Goal: Task Accomplishment & Management: Use online tool/utility

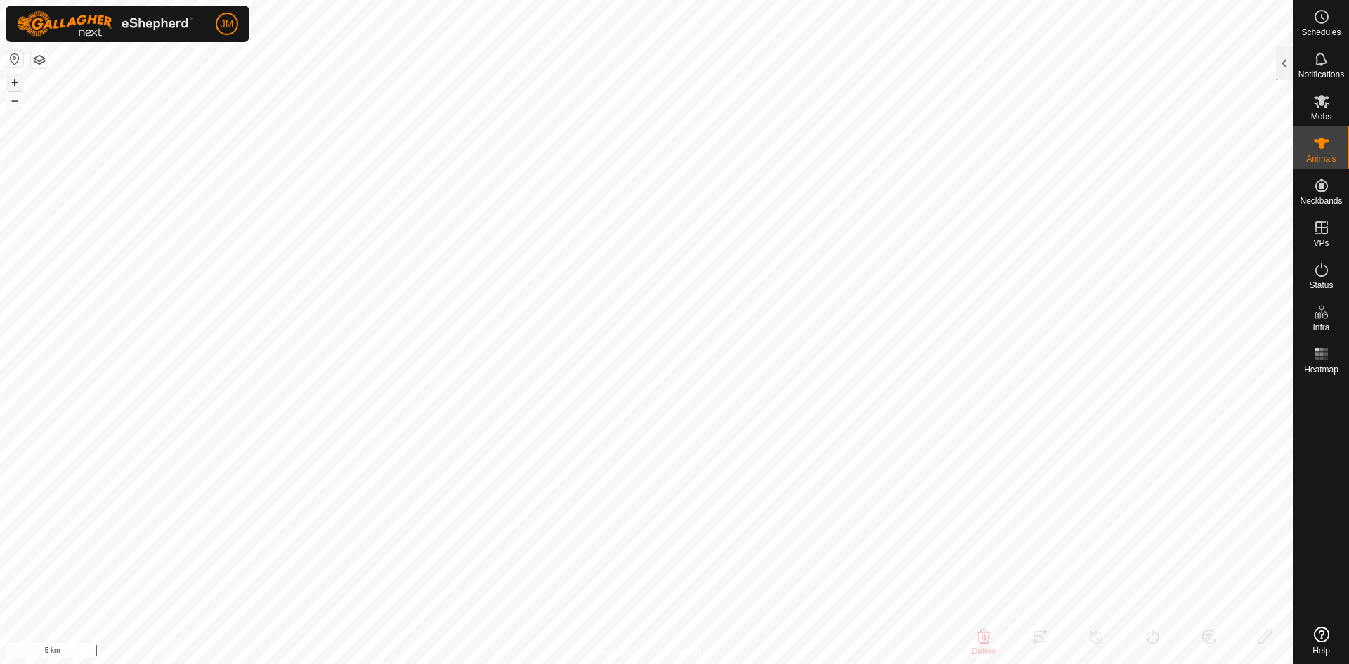
click at [14, 82] on button "+" at bounding box center [14, 82] width 17 height 17
click at [750, 26] on icon at bounding box center [750, 24] width 11 height 11
click at [20, 83] on button "+" at bounding box center [14, 82] width 17 height 17
type input "18809"
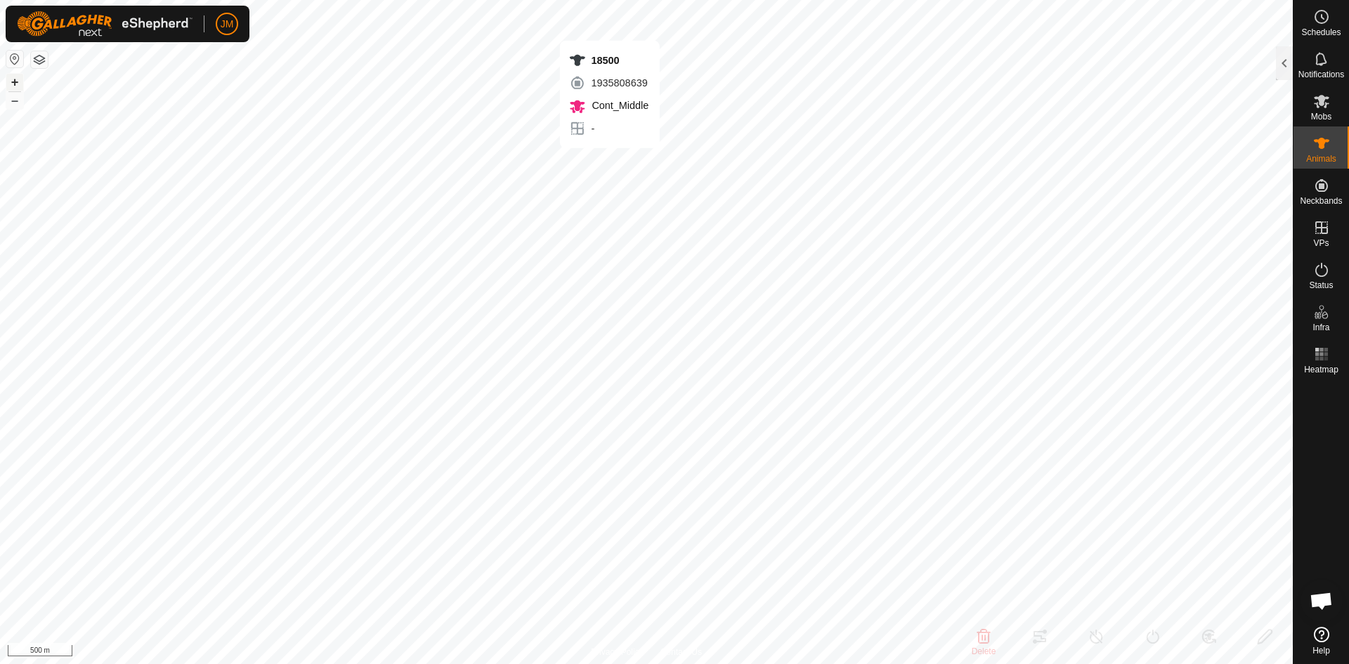
type input "-"
type input "0 kg"
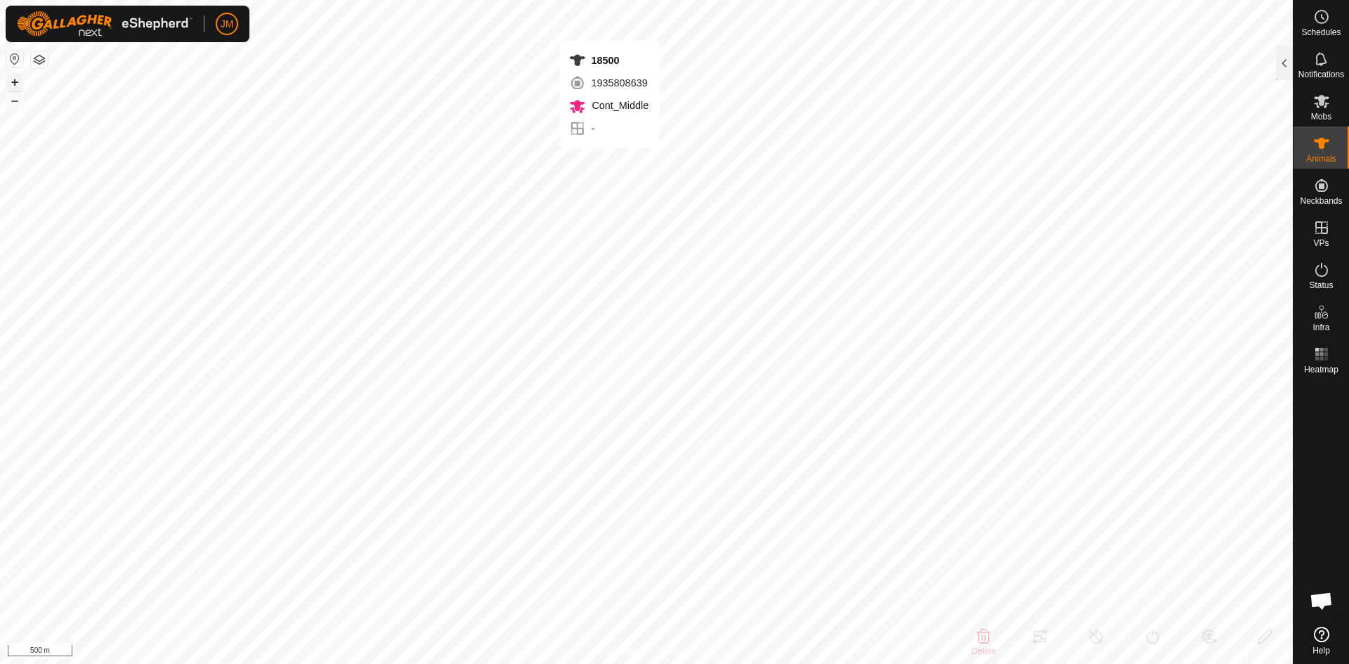
type input "-"
type input "18500"
type input "-"
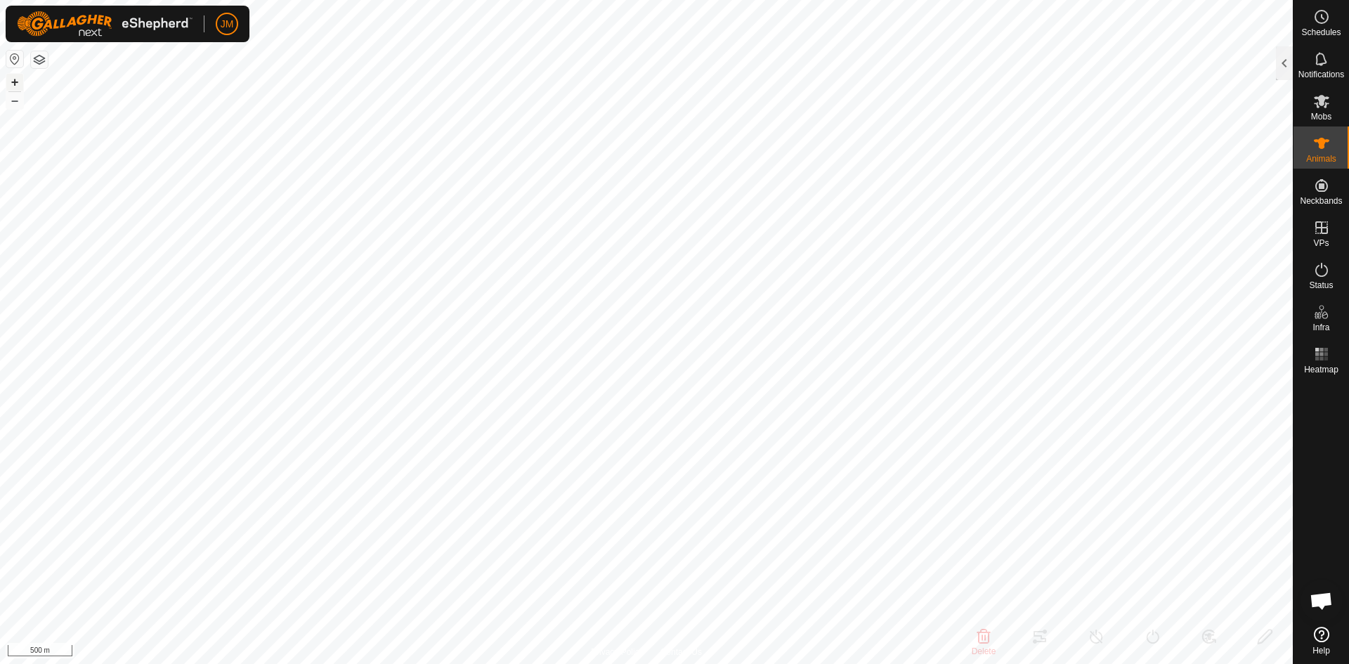
type input "-"
type input "230536"
type input "-"
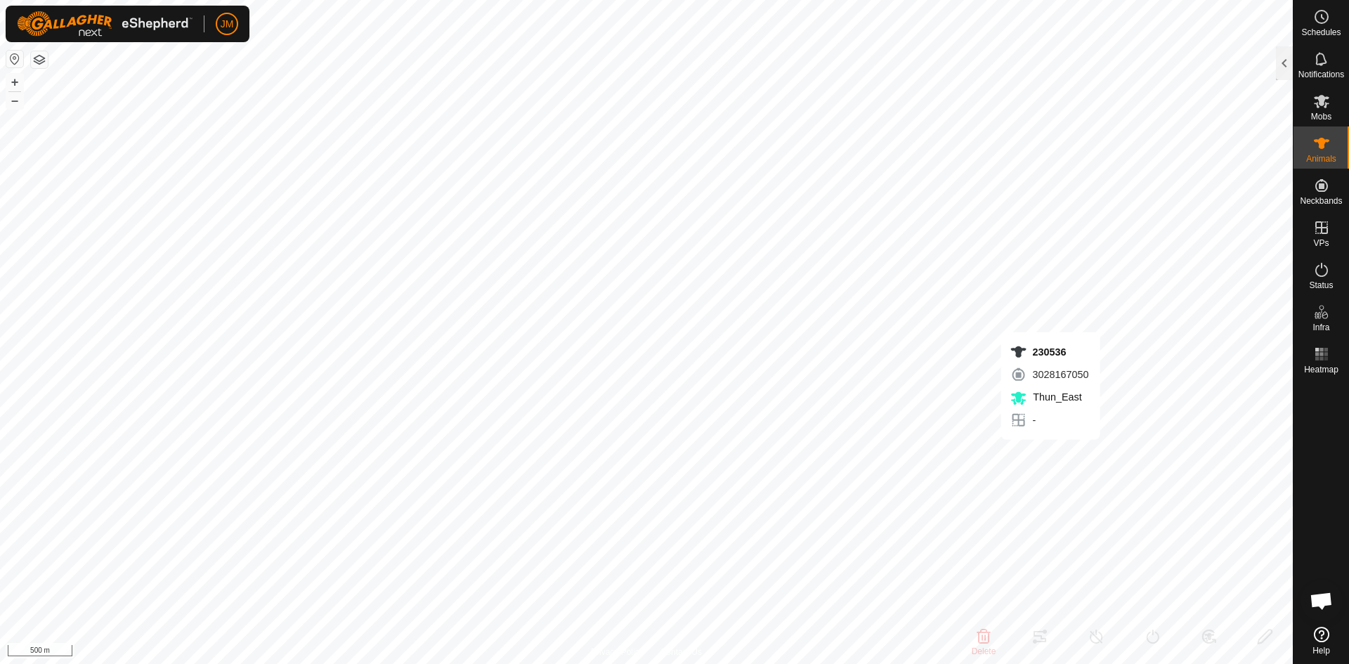
type input "-"
type input "0 kg"
type input "-"
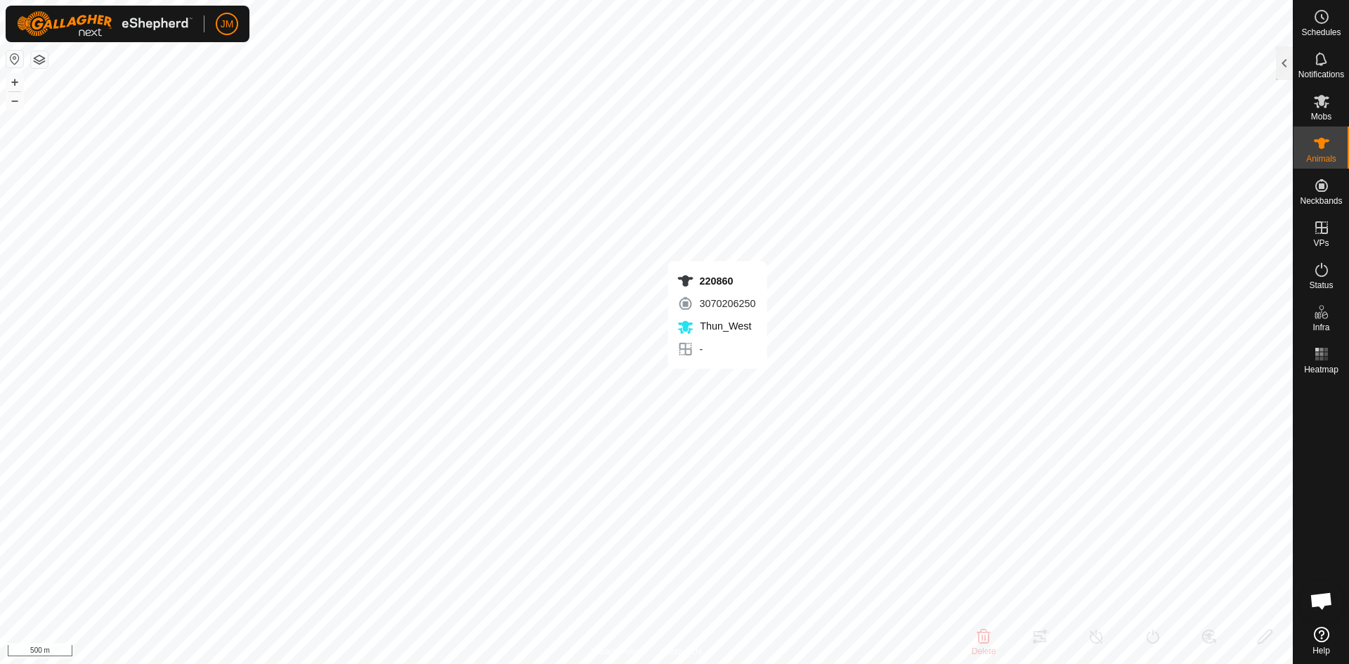
type input "220860"
type input "-"
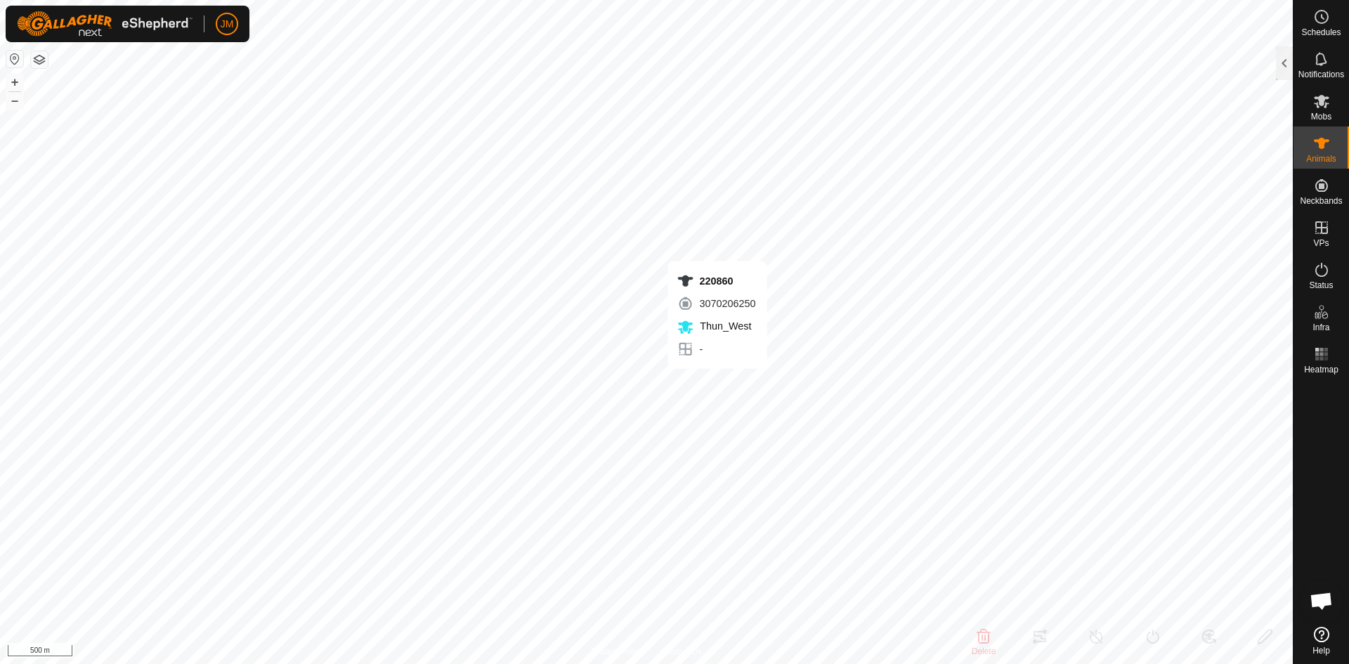
type input "-"
type input "240694"
type input "-"
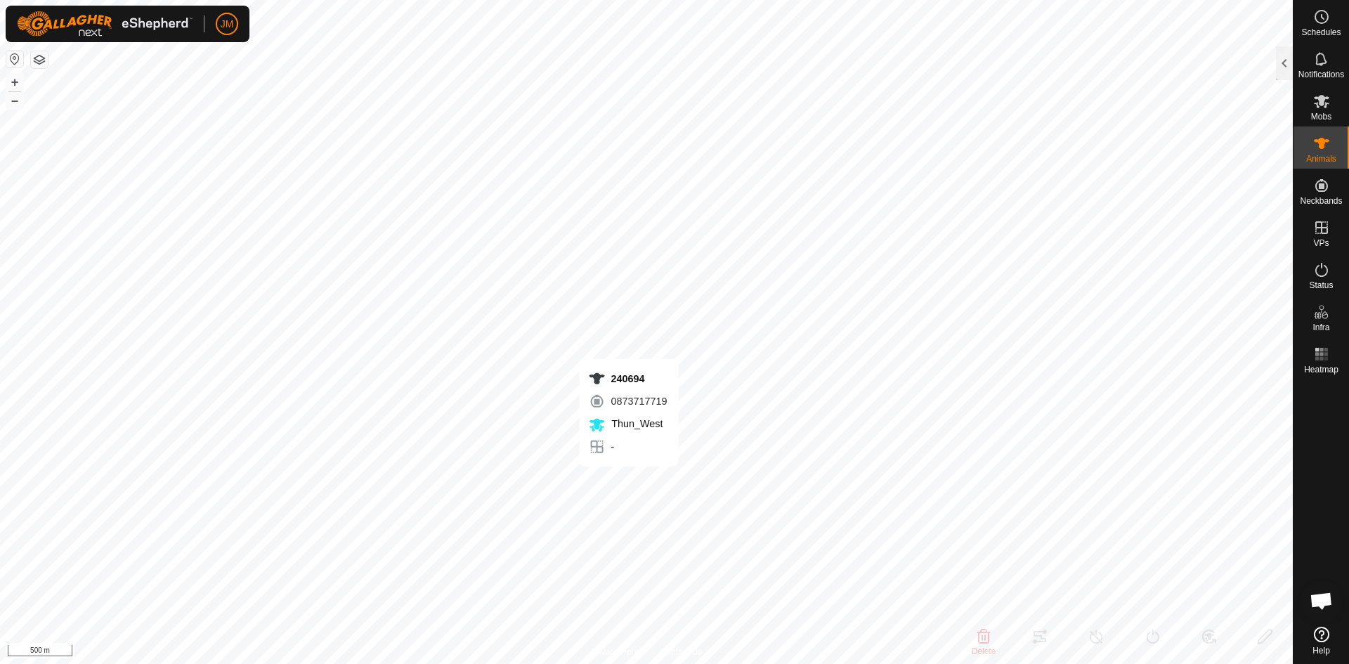
type input "-"
type input "220456"
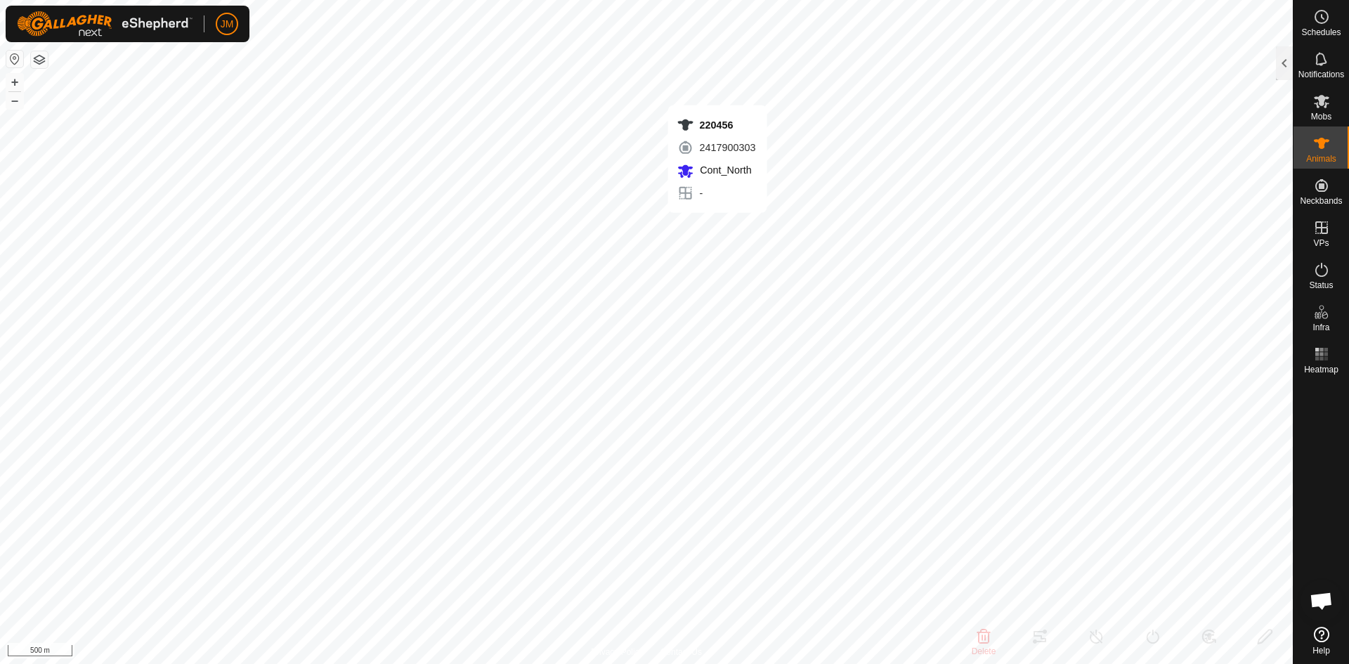
type input "-"
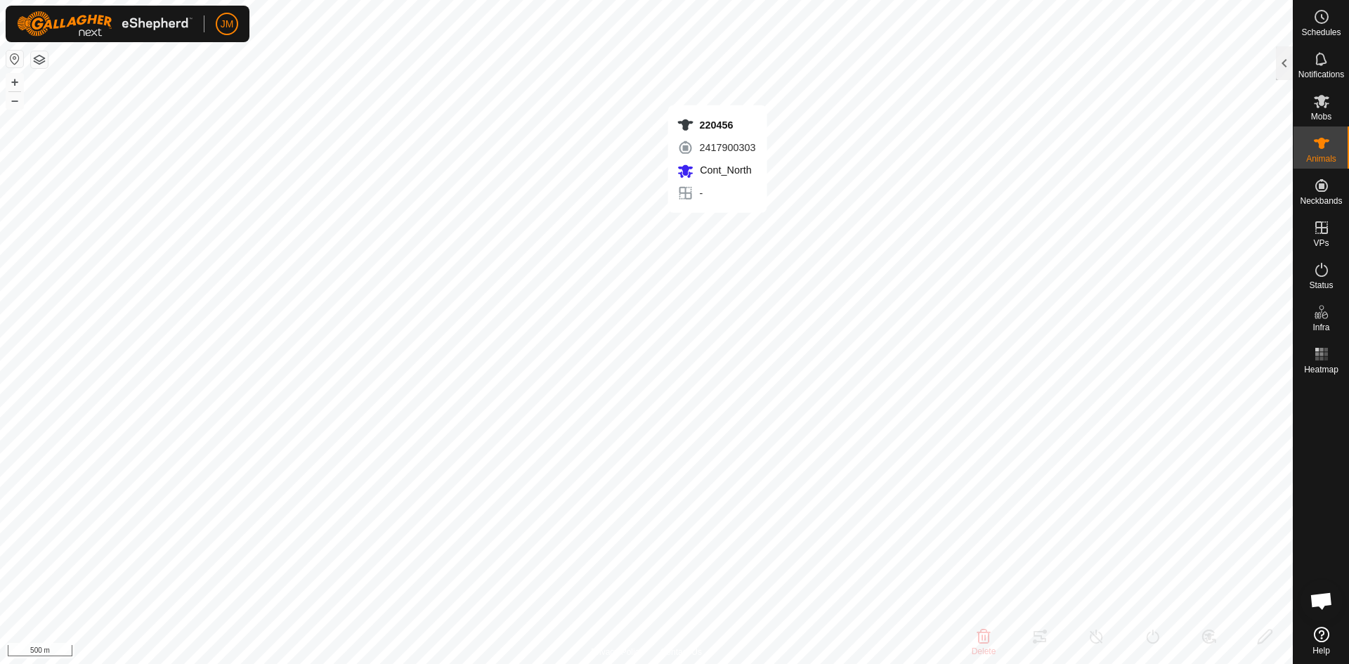
type input "-"
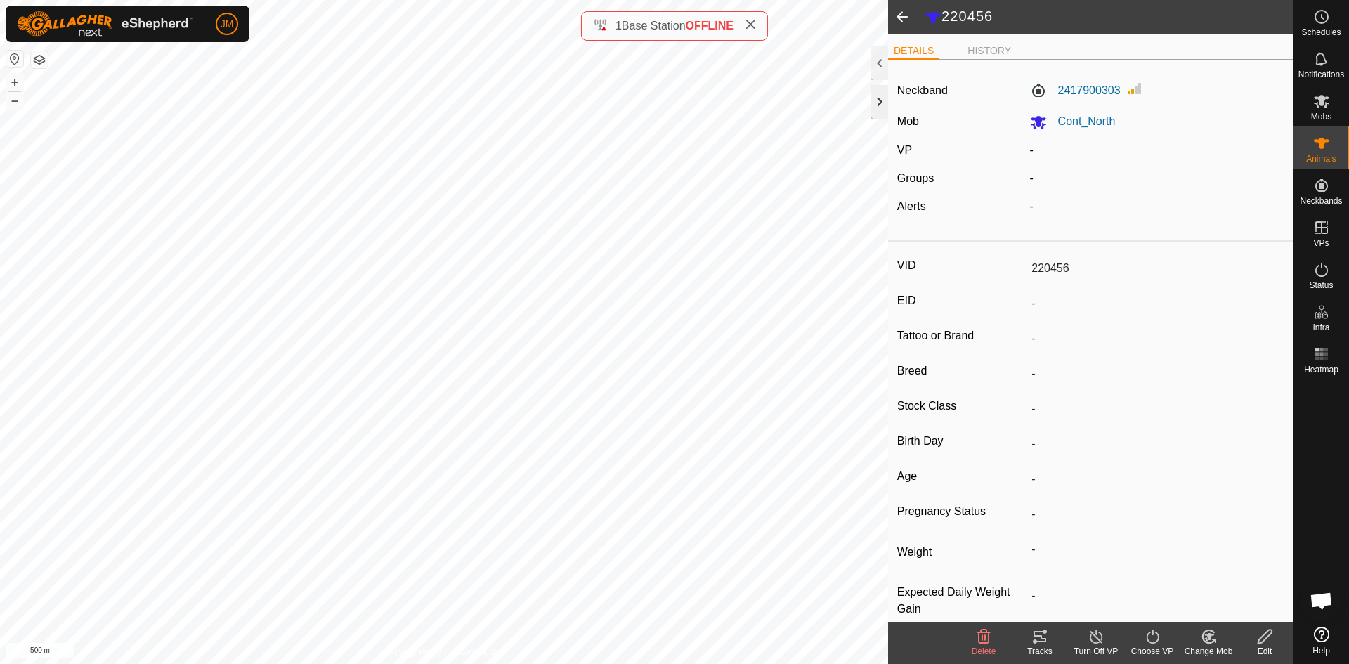
click at [875, 104] on div at bounding box center [879, 102] width 17 height 34
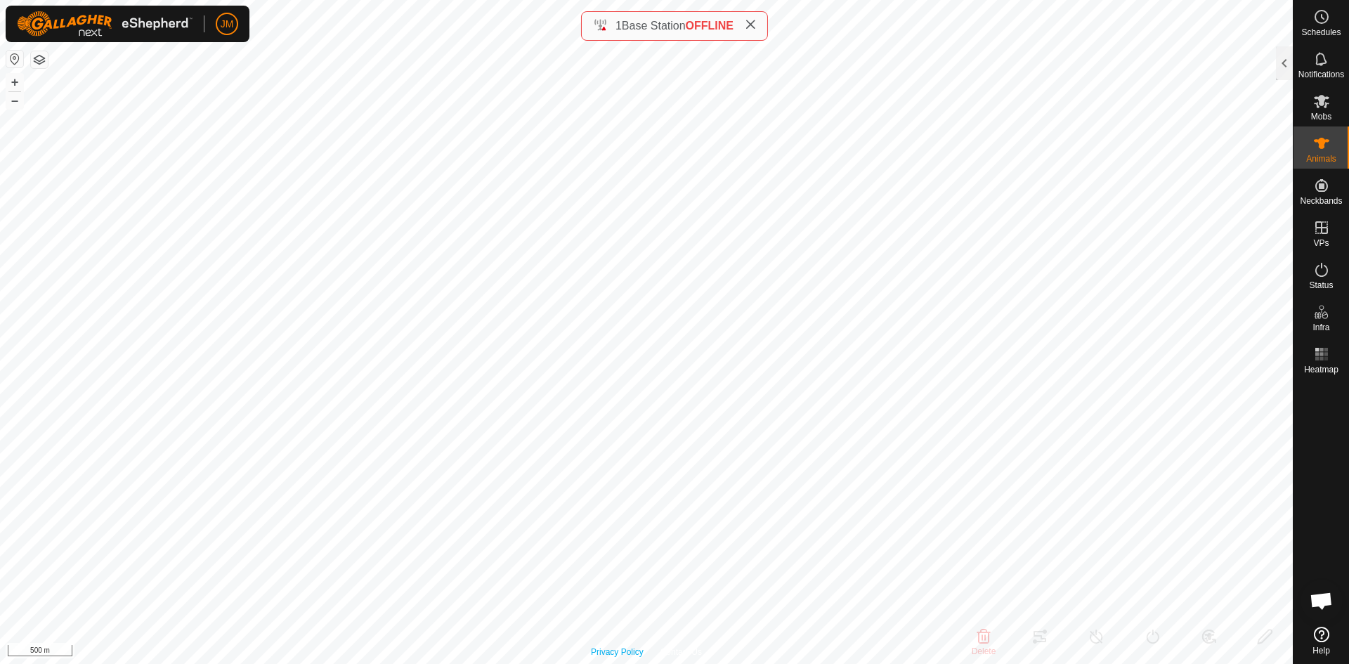
type input "220101"
type input "-"
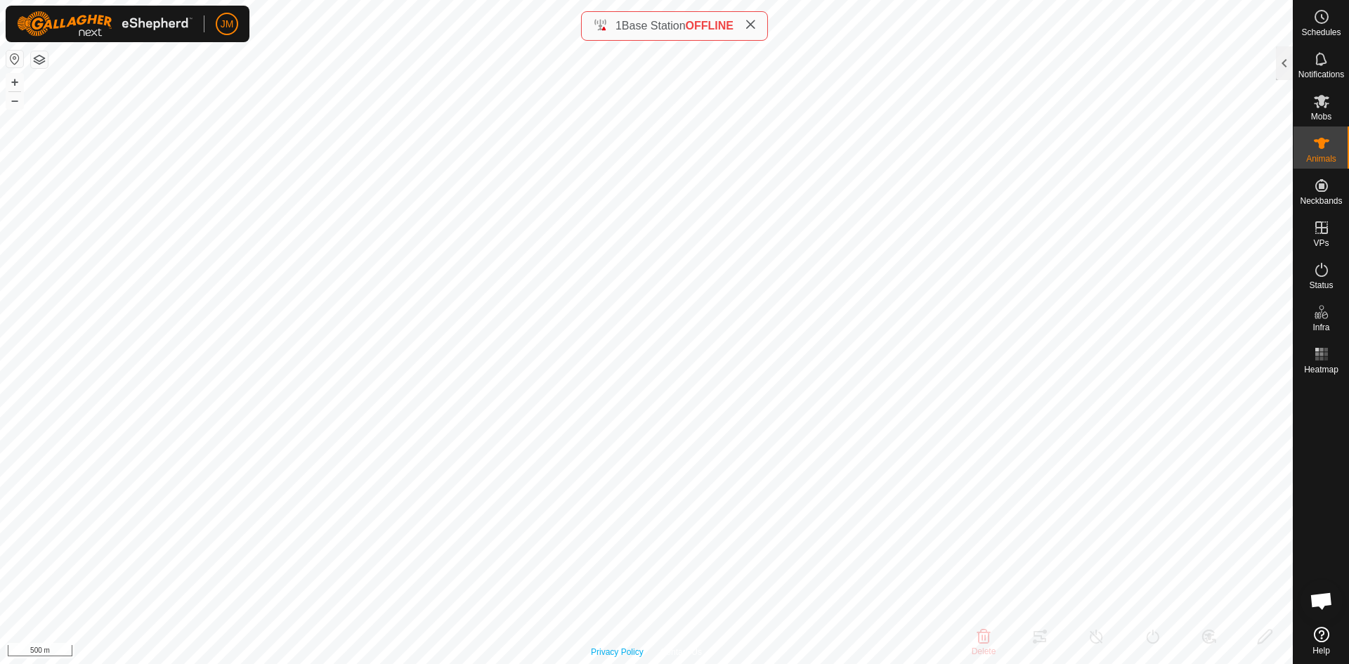
type input "-"
type input "Unknown35"
type input "-"
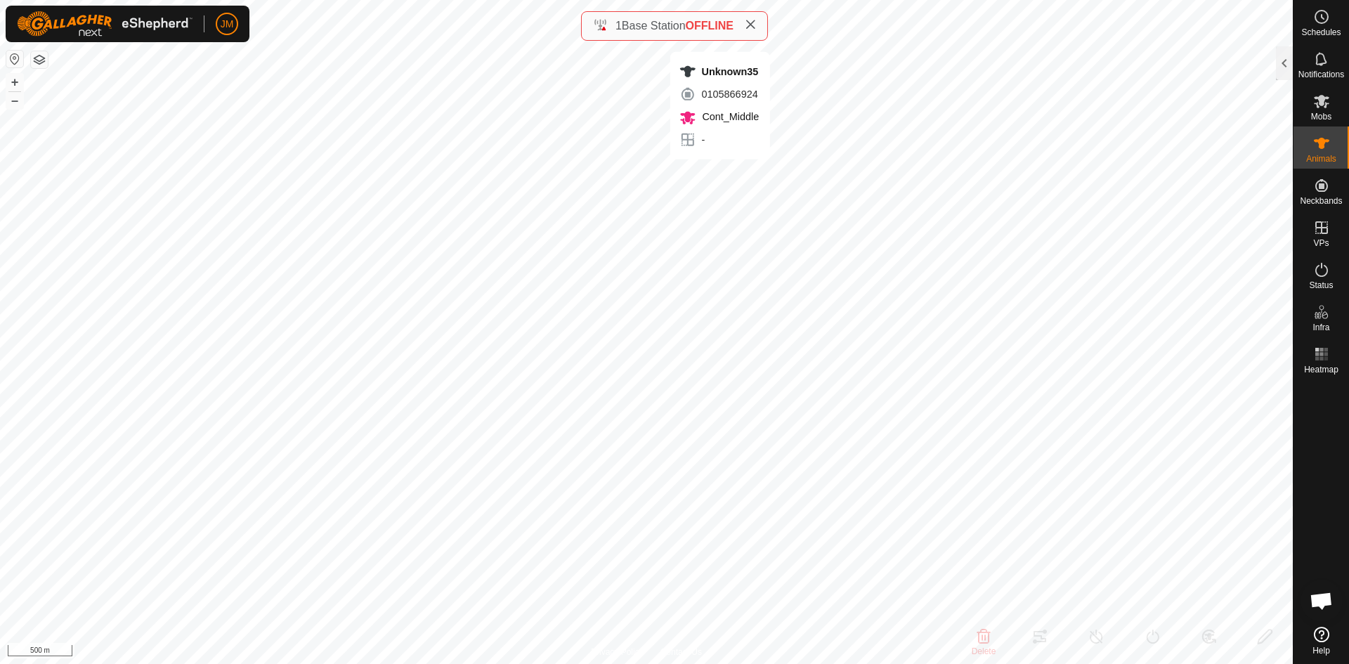
type input "-"
type input "0 kg"
type input "-"
type input "230734"
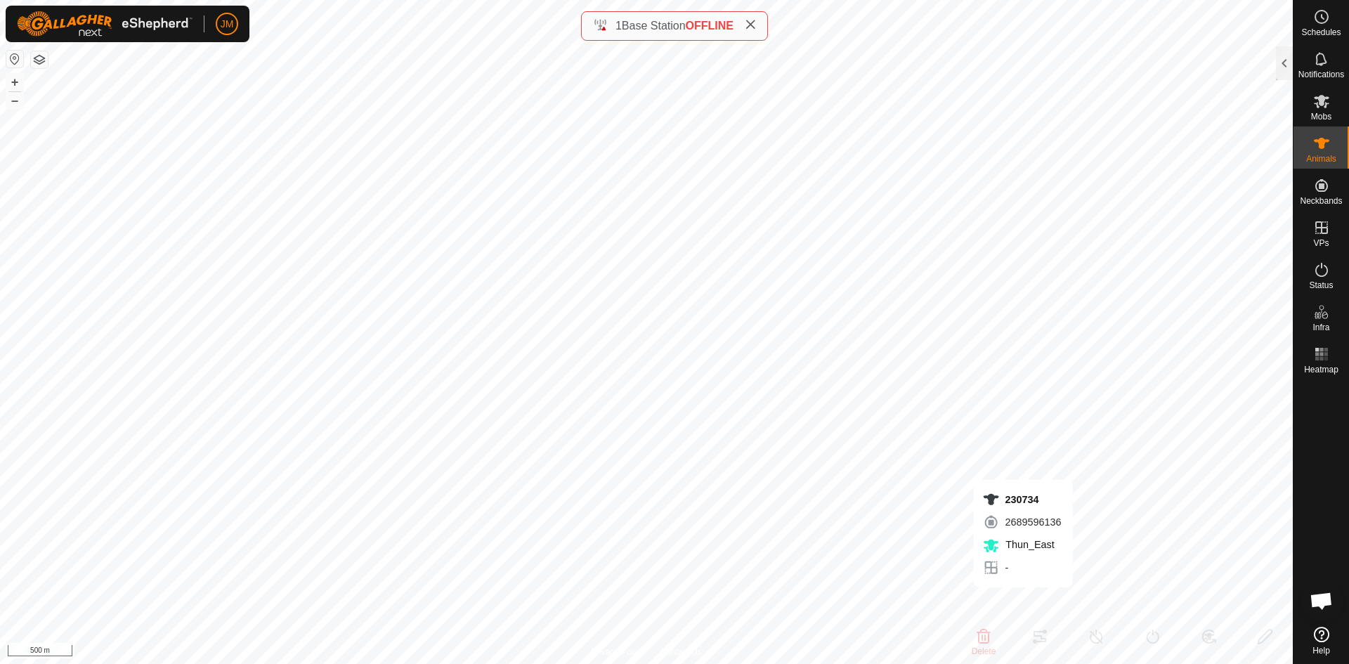
type input "-"
type input "0 kg"
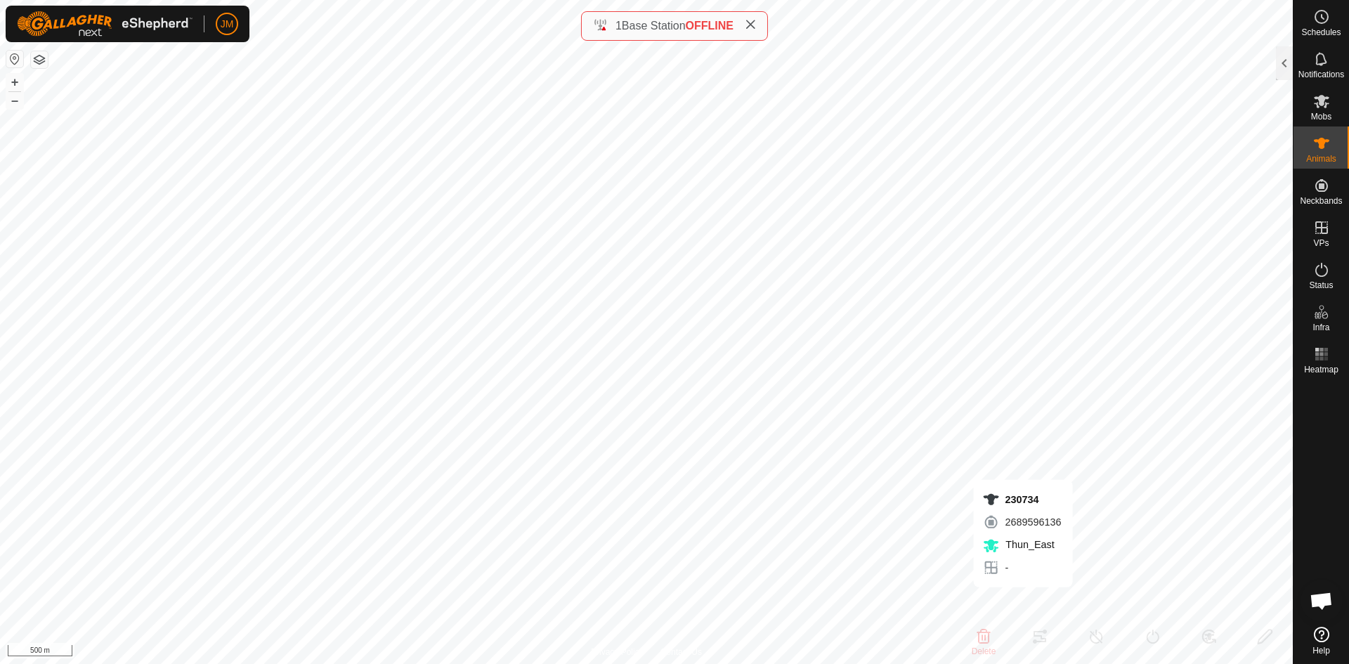
type input "-"
type input "220456"
type input "-"
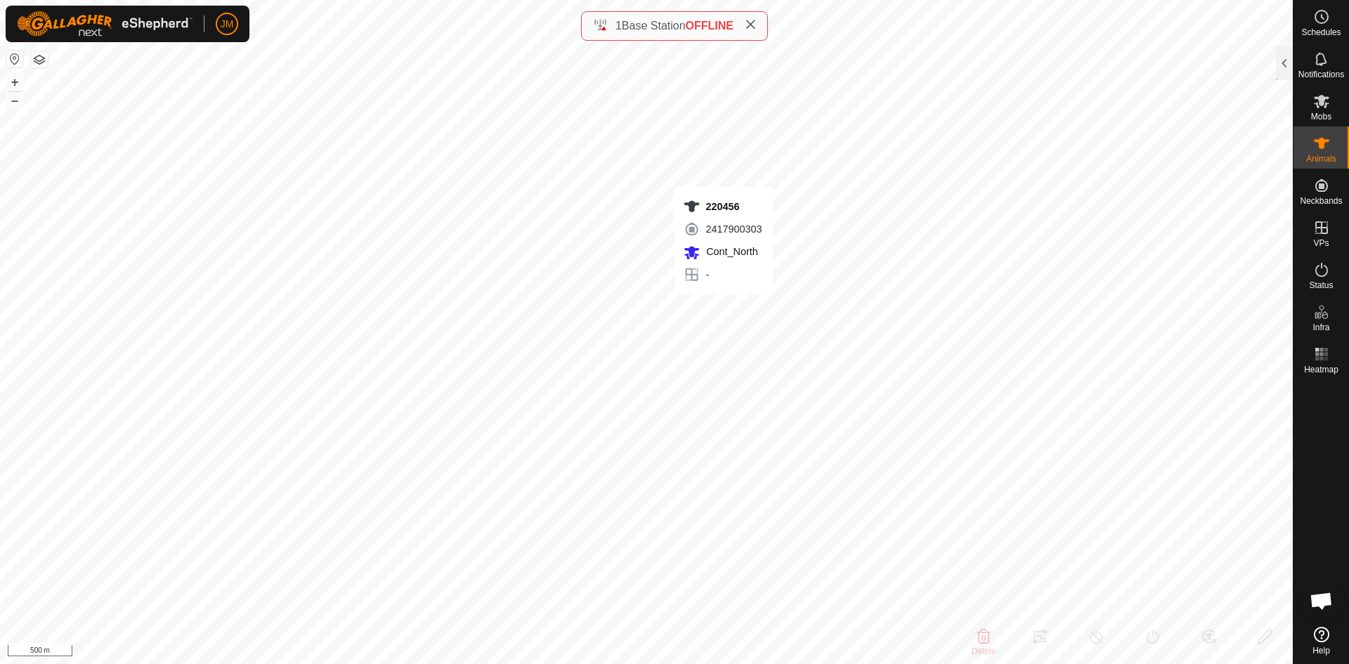
type input "-"
click at [761, 27] on div "1 Base Station OFFLINE" at bounding box center [674, 26] width 187 height 30
click at [756, 27] on icon at bounding box center [750, 24] width 11 height 11
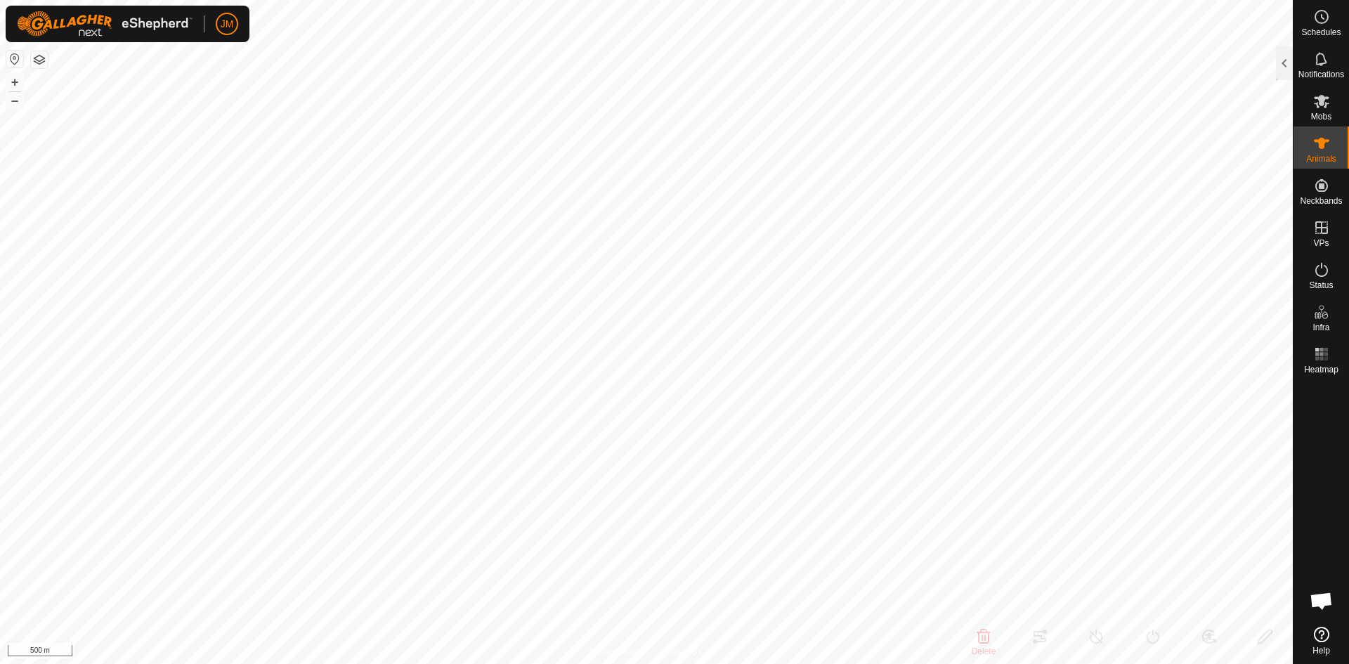
type input "18809"
type input "-"
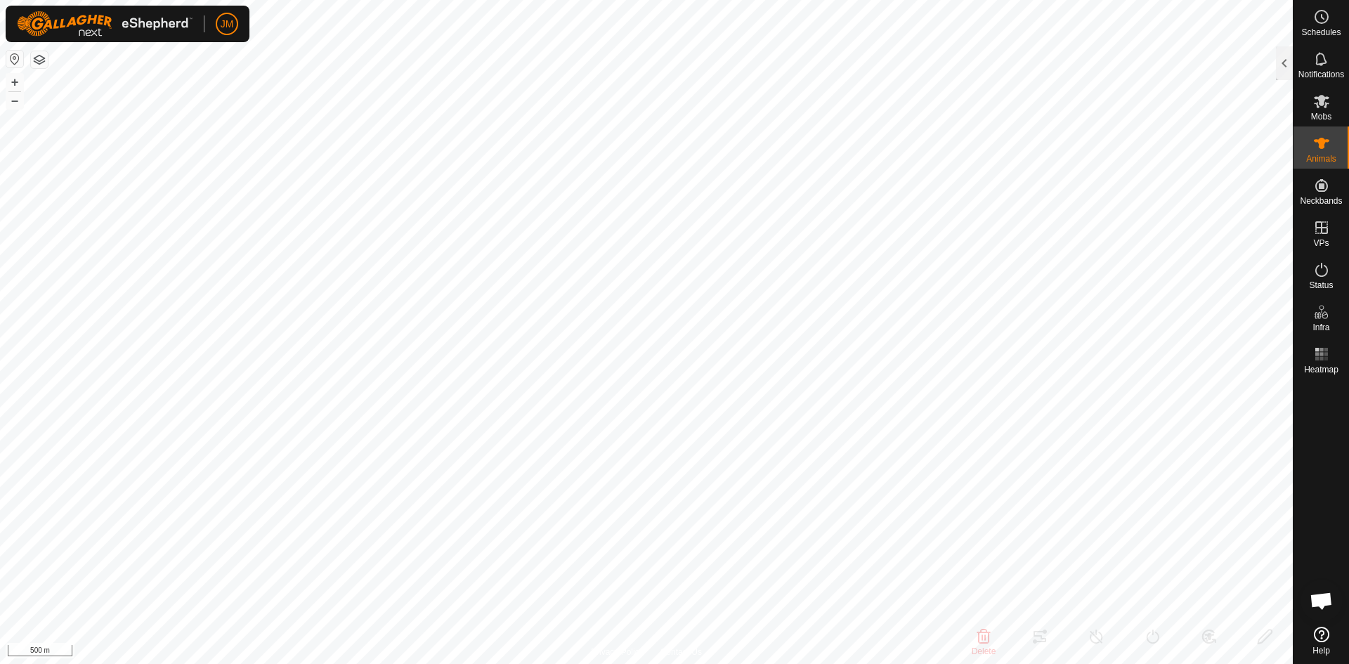
type input "0 kg"
type input "-"
type input "220456"
type input "-"
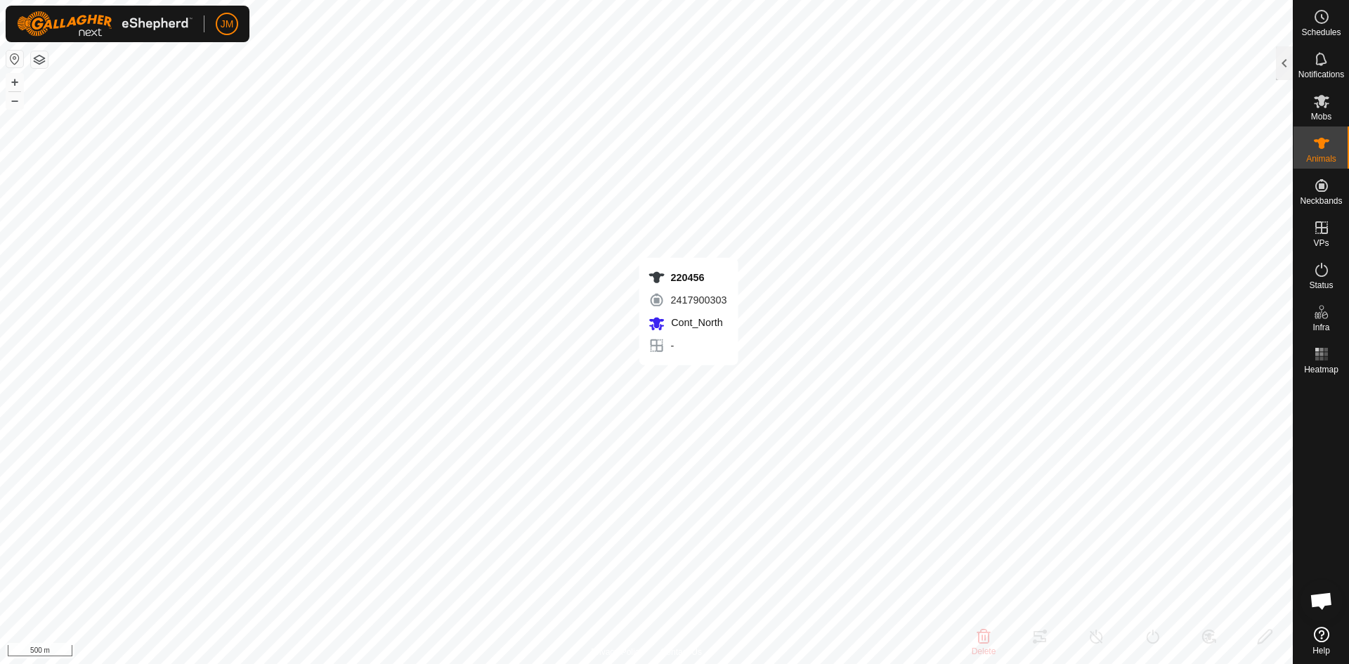
type input "-"
click at [1277, 65] on div at bounding box center [1284, 63] width 17 height 34
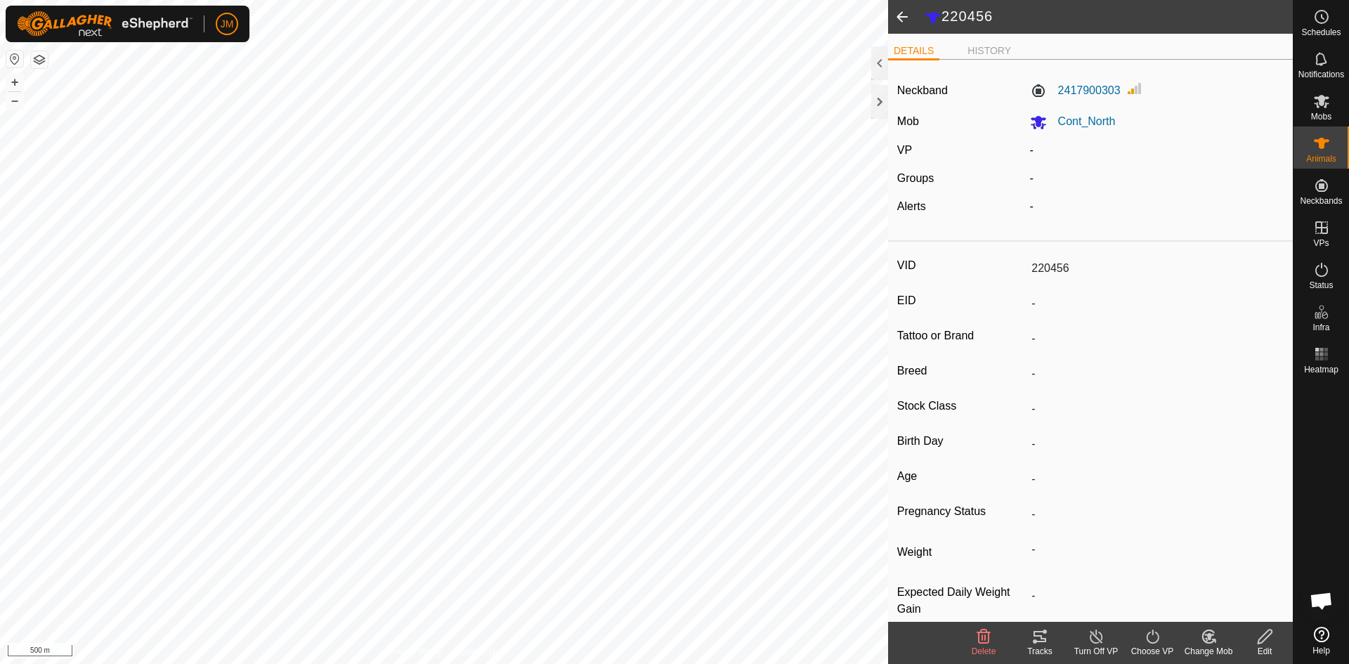
click at [1045, 639] on icon at bounding box center [1040, 636] width 13 height 11
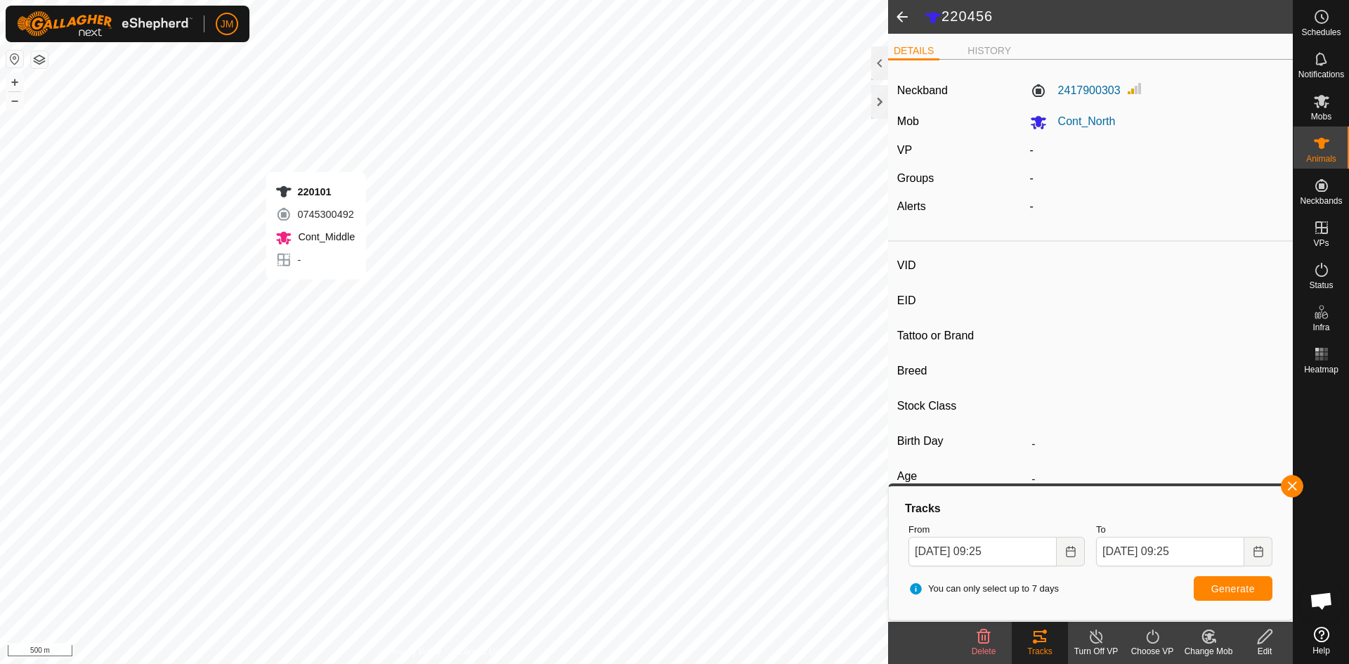
type input "220101"
type input "-"
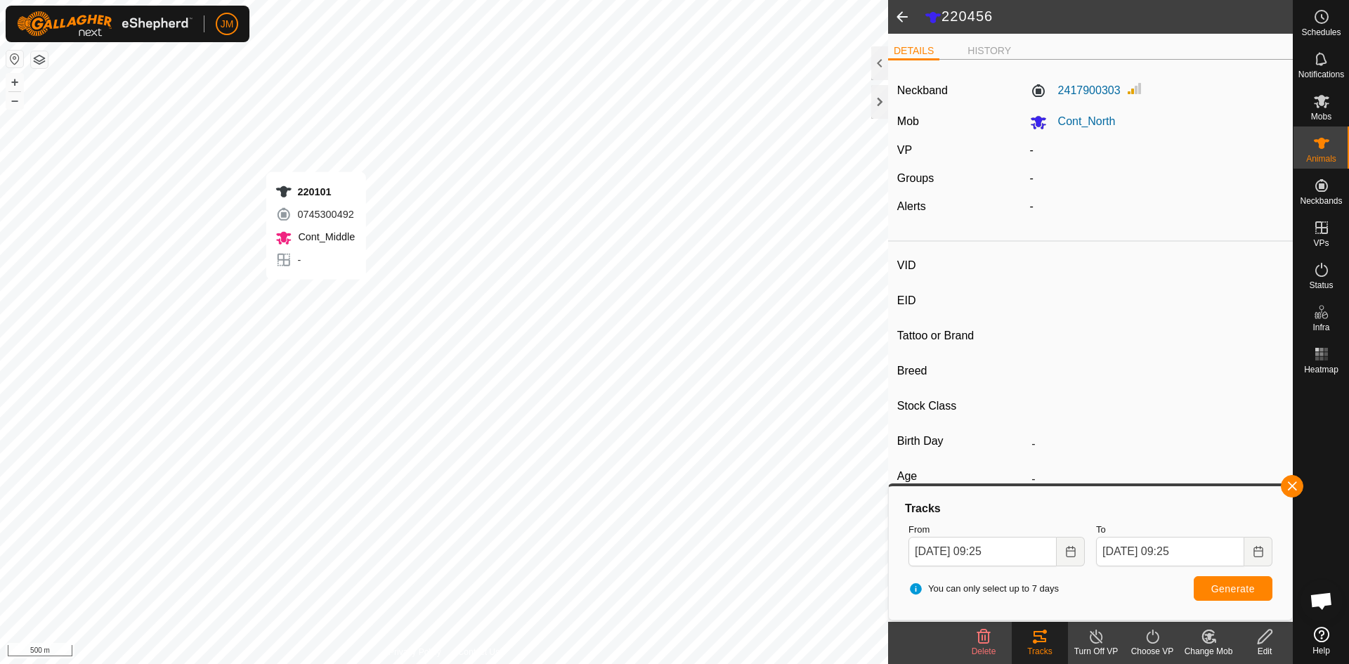
type input "-"
click at [1229, 594] on button "Generate" at bounding box center [1233, 588] width 79 height 25
type input "220001"
type input "-"
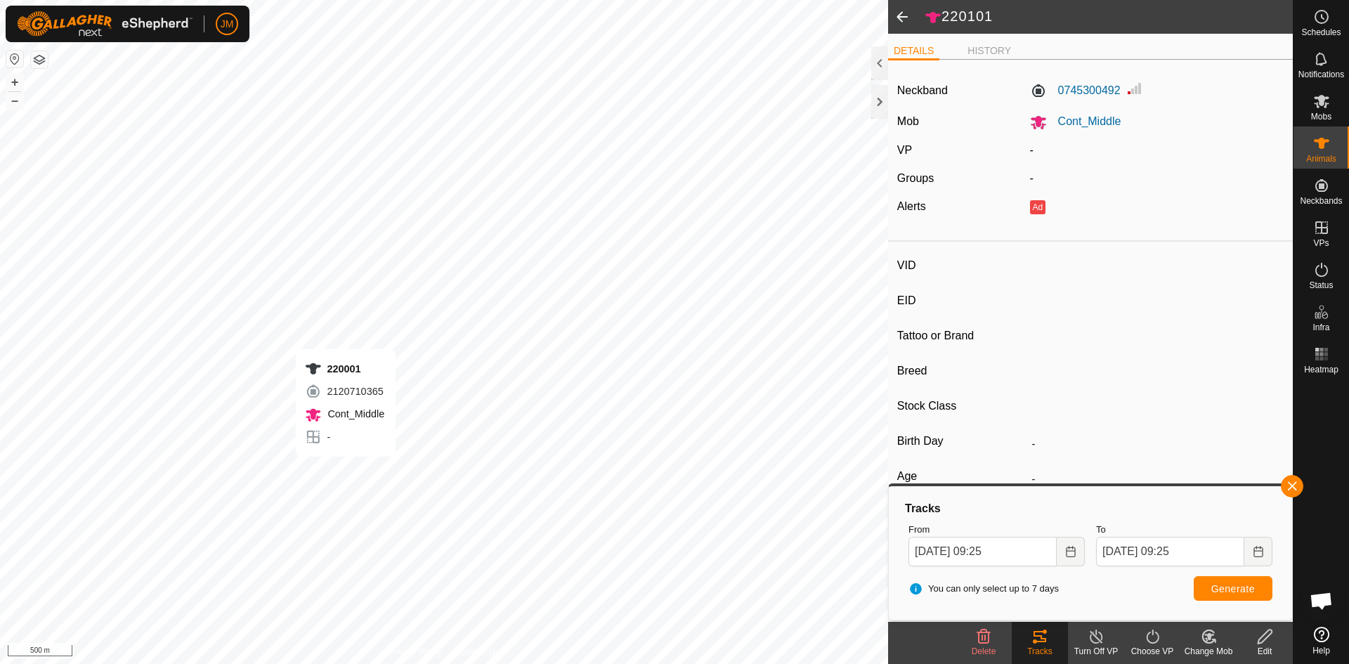
type input "-"
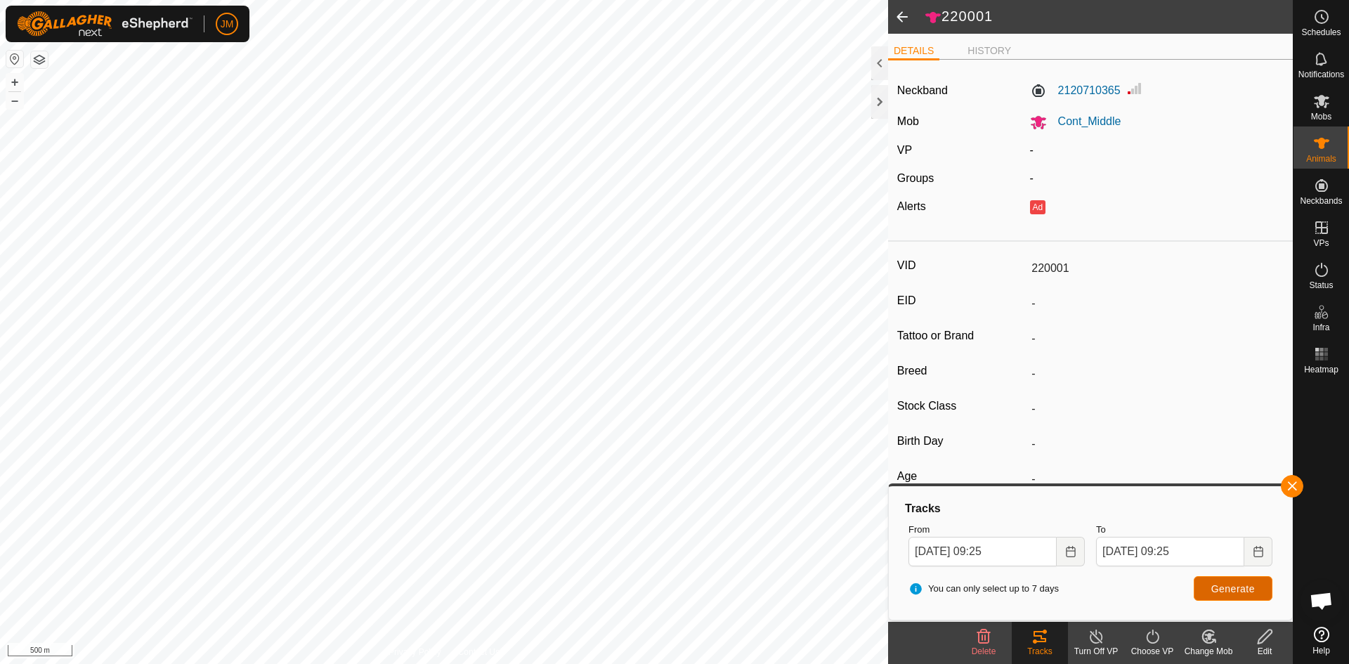
click at [1230, 583] on span "Generate" at bounding box center [1233, 588] width 44 height 11
type input "230514"
type input "-"
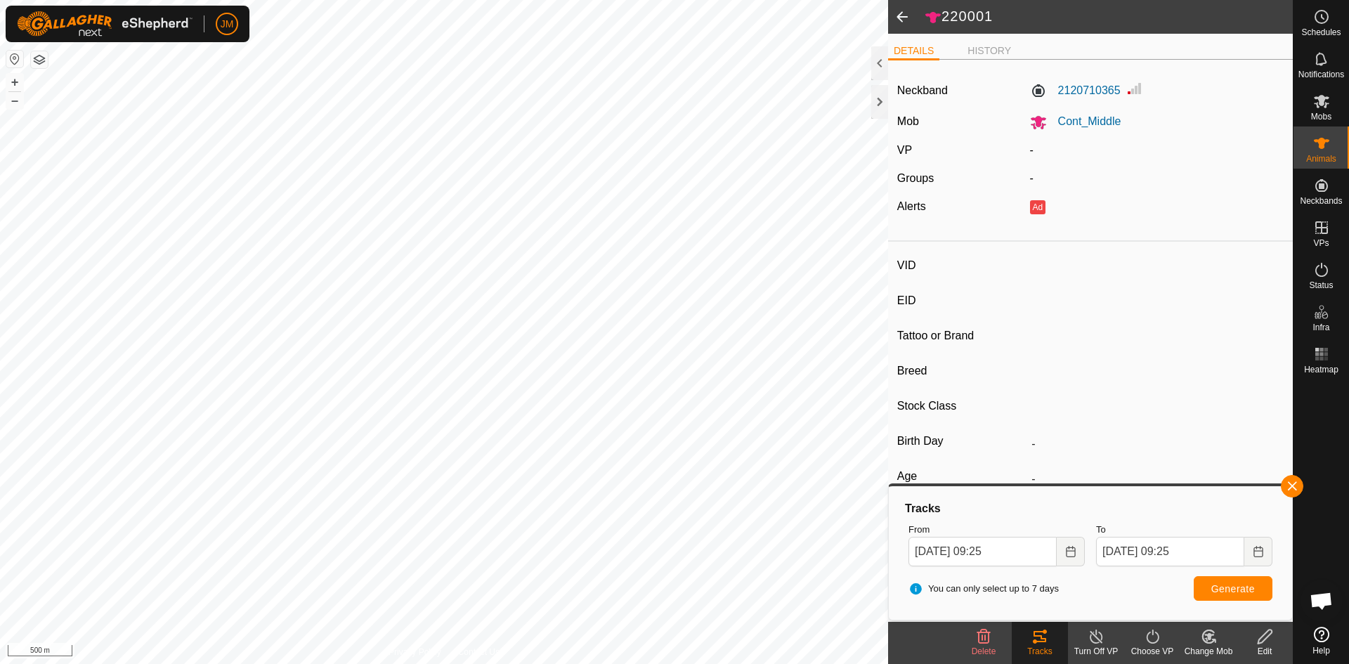
type input "-"
click at [1218, 587] on span "Generate" at bounding box center [1233, 588] width 44 height 11
type input "230076"
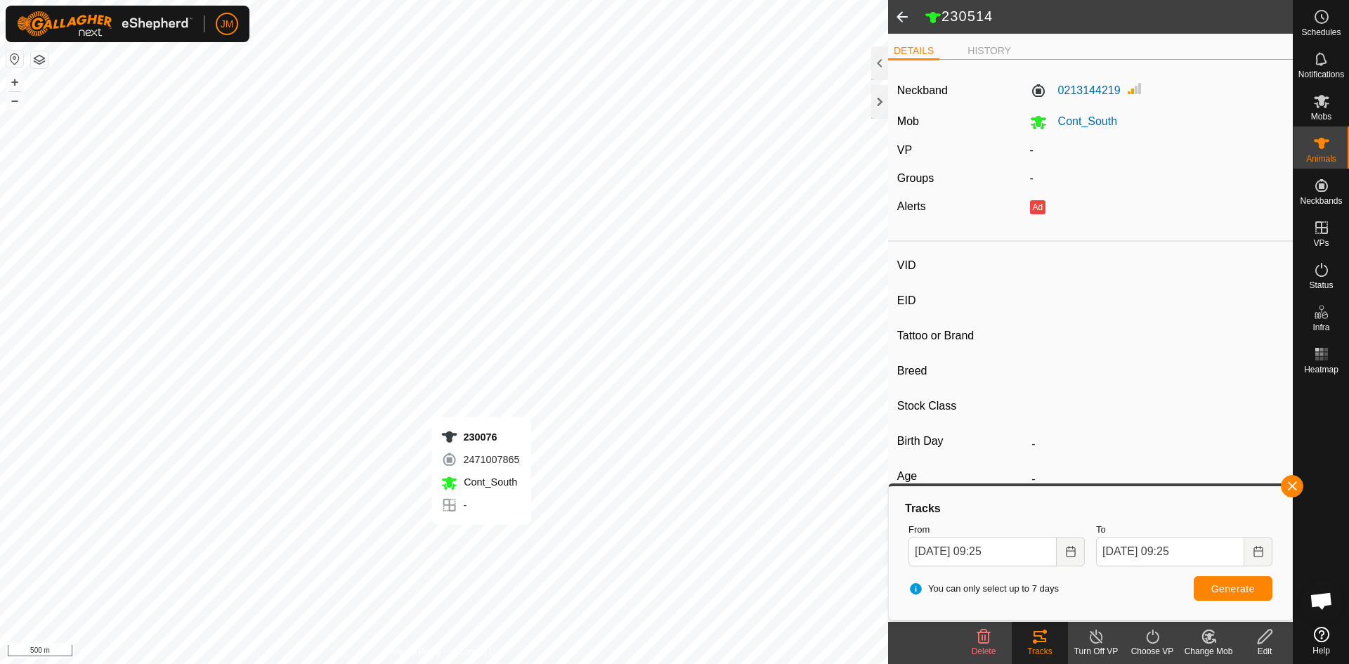
type input "-"
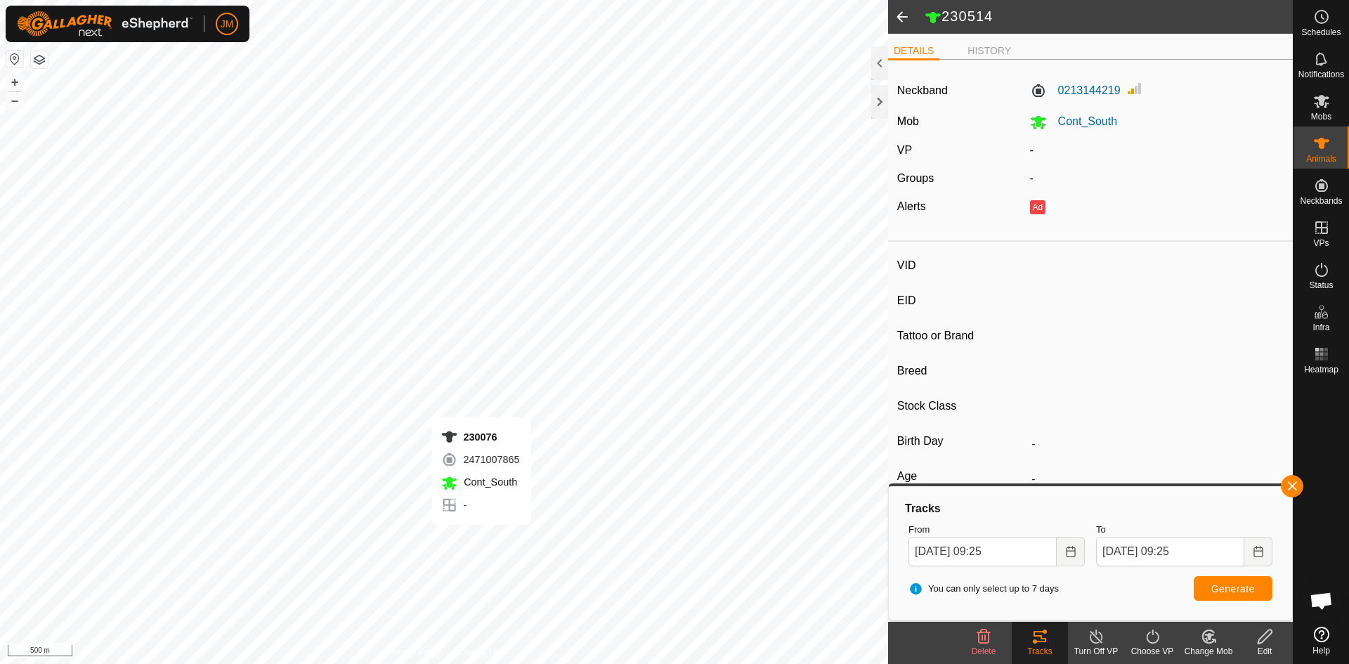
type input "-"
click at [1230, 594] on button "Generate" at bounding box center [1233, 588] width 79 height 25
type input "230630"
type input "-"
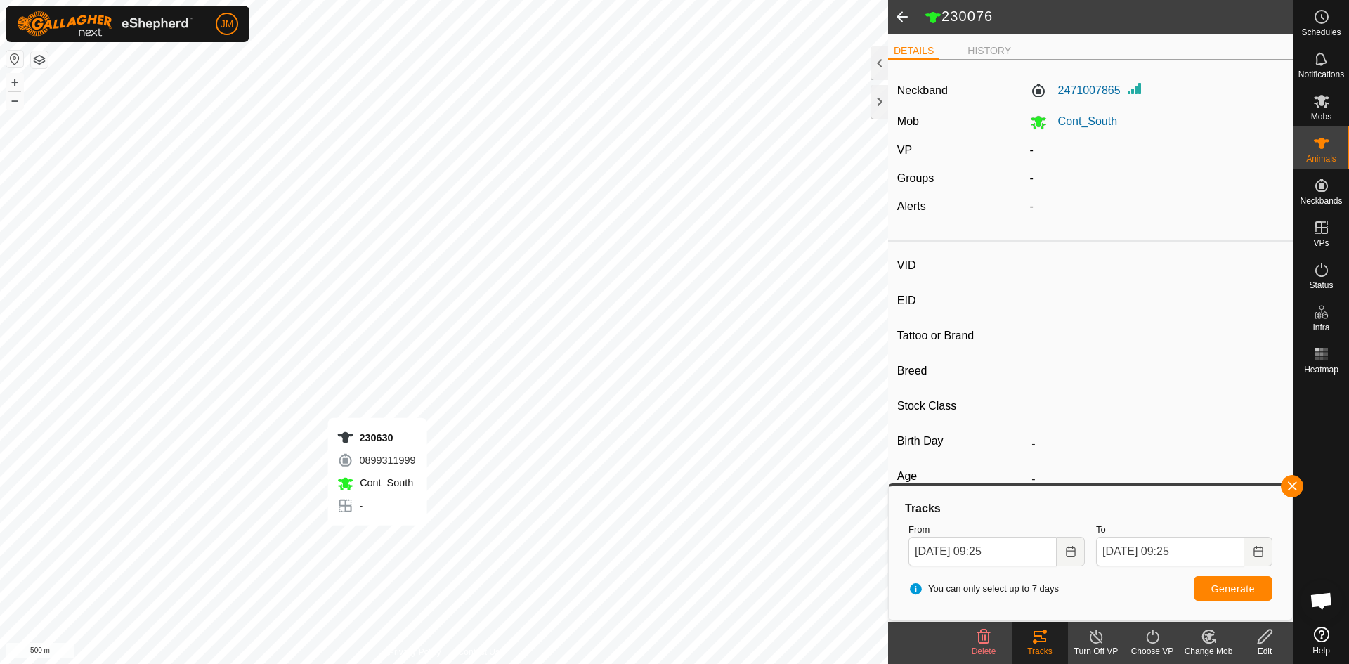
type input "-"
type input "0 kg"
type input "-"
click at [1237, 593] on span "Generate" at bounding box center [1233, 588] width 44 height 11
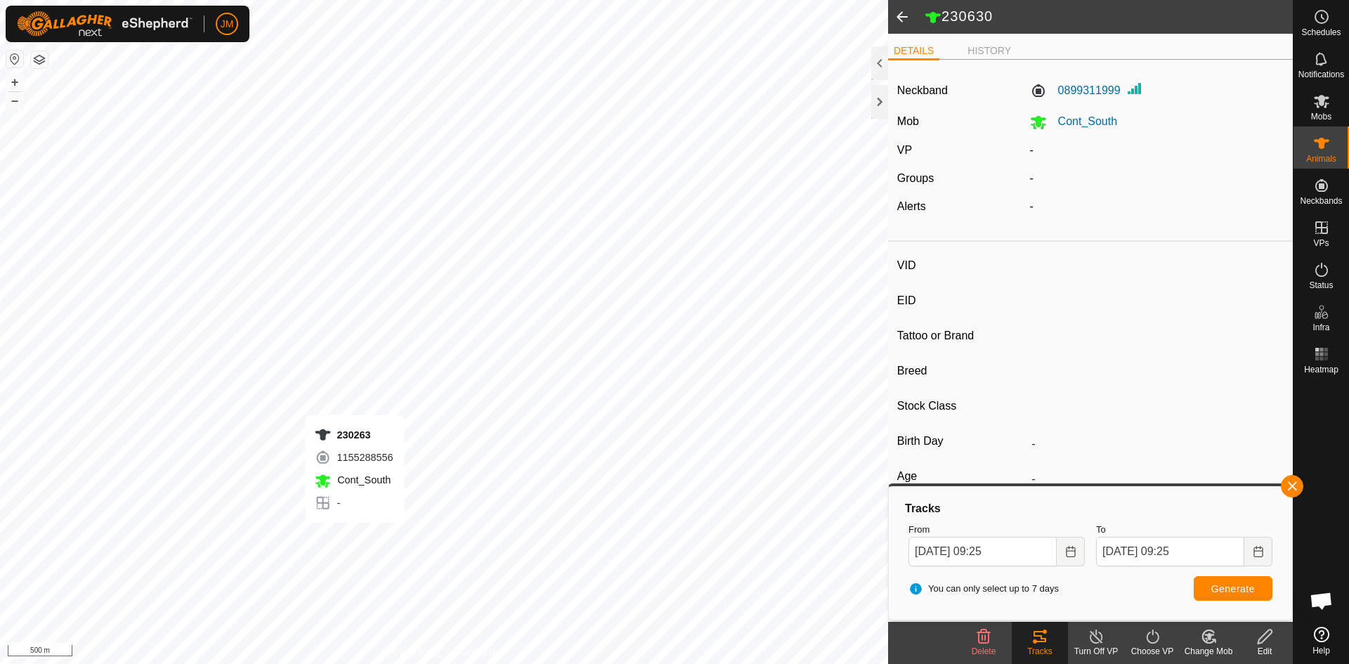
type input "230263"
type input "-"
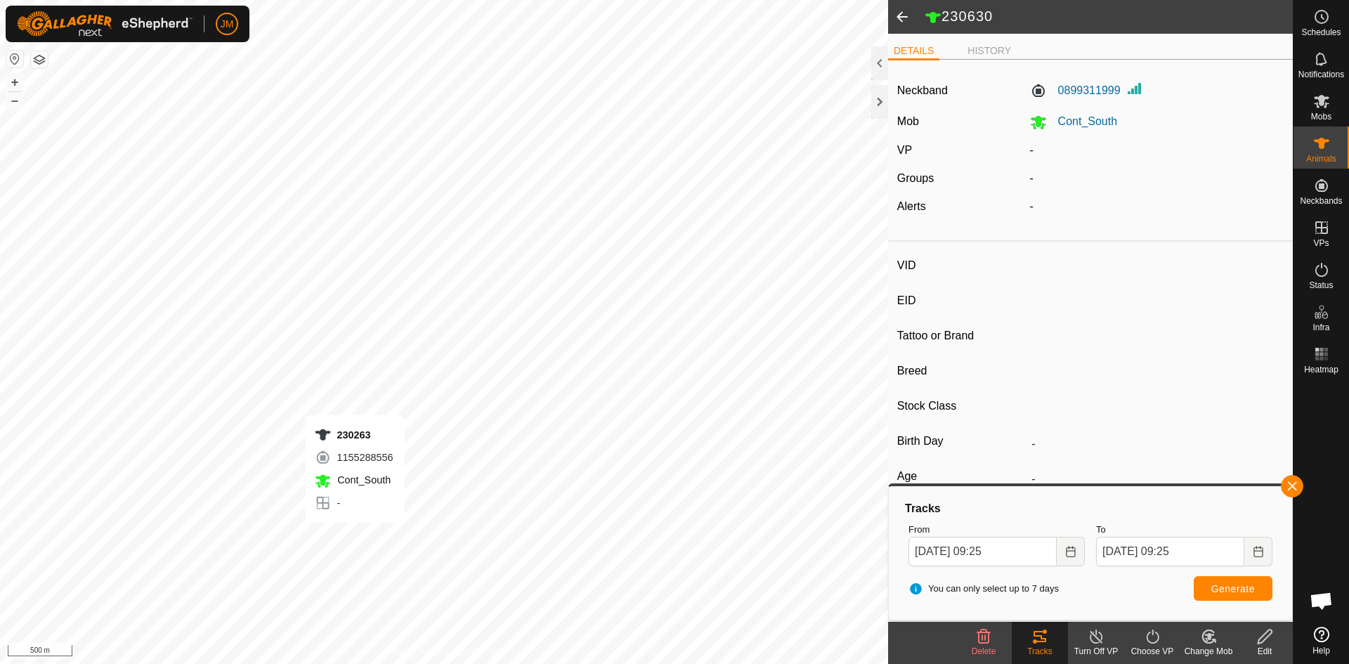
type input "-"
click at [1220, 595] on button "Generate" at bounding box center [1233, 588] width 79 height 25
type input "230118"
type input "-"
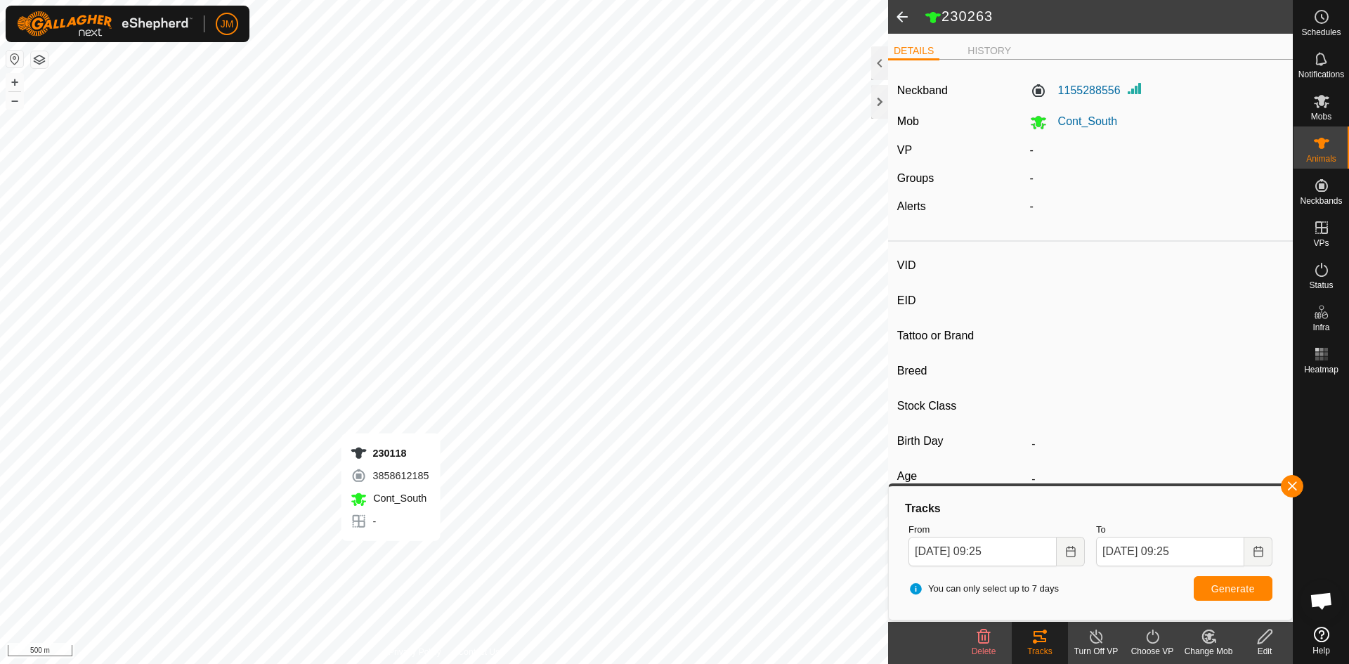
type input "-"
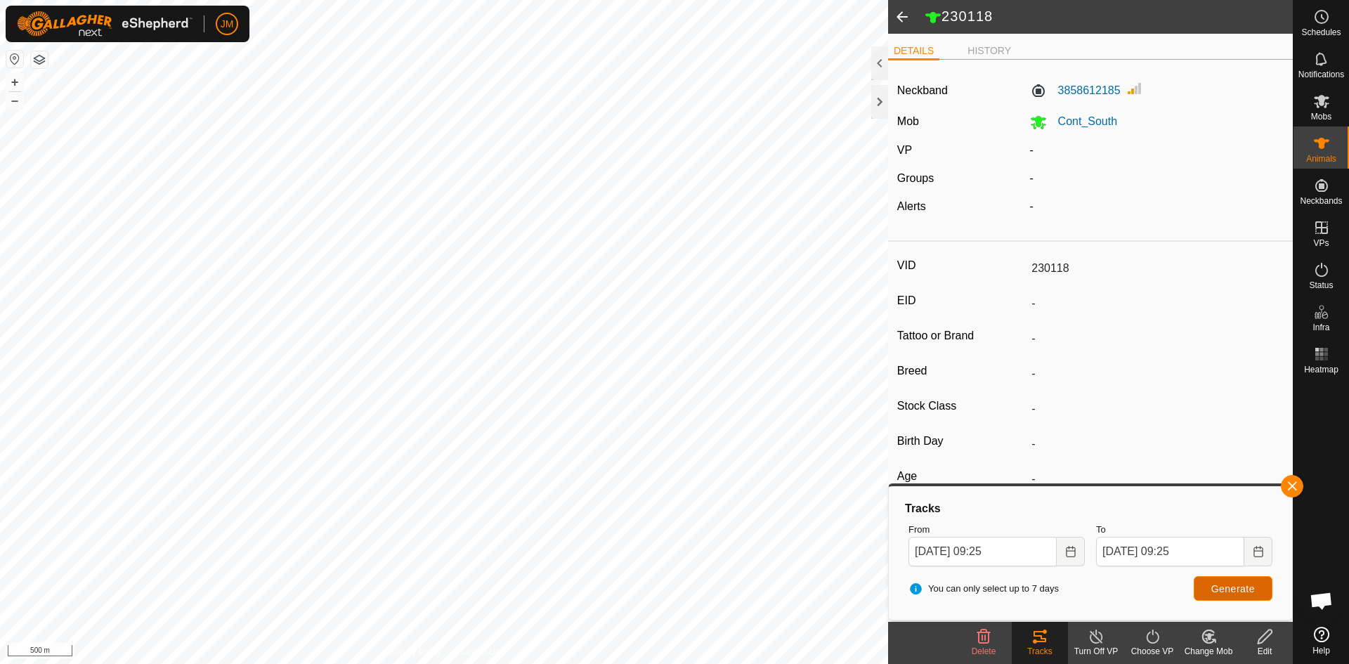
click at [1237, 593] on span "Generate" at bounding box center [1233, 588] width 44 height 11
type input "21325"
type input "-"
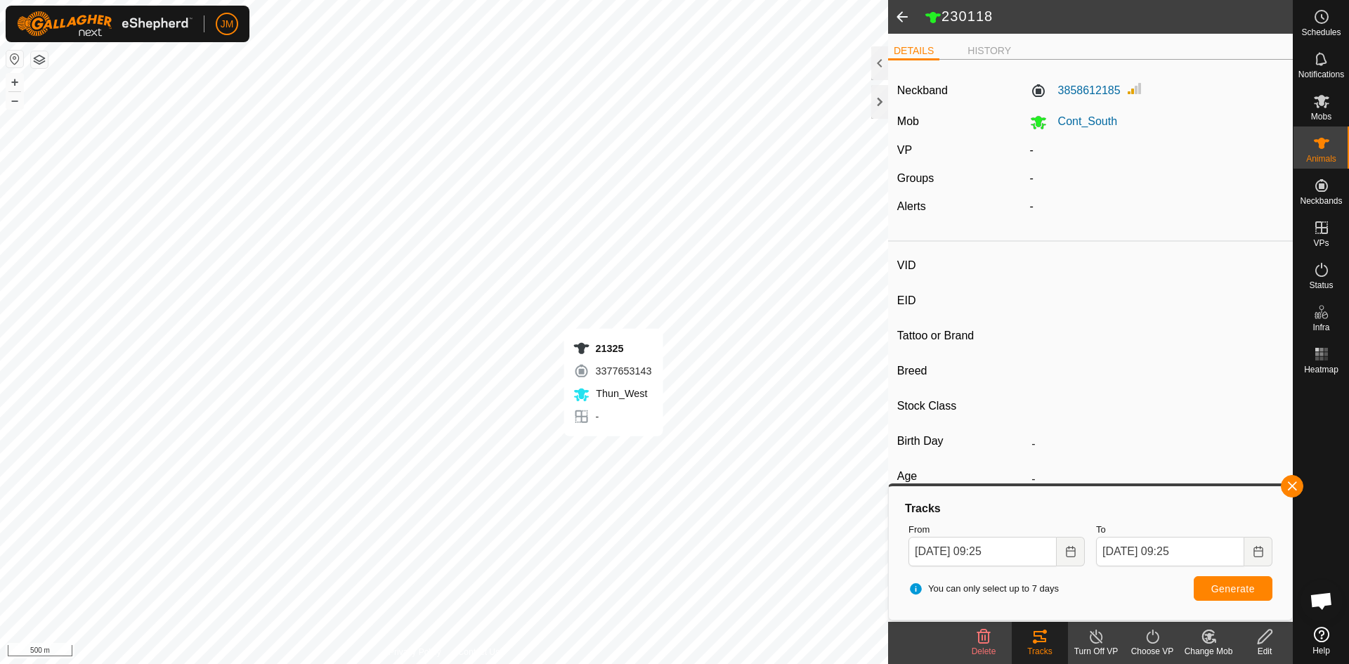
type input "-"
click at [15, 82] on button "+" at bounding box center [14, 82] width 17 height 17
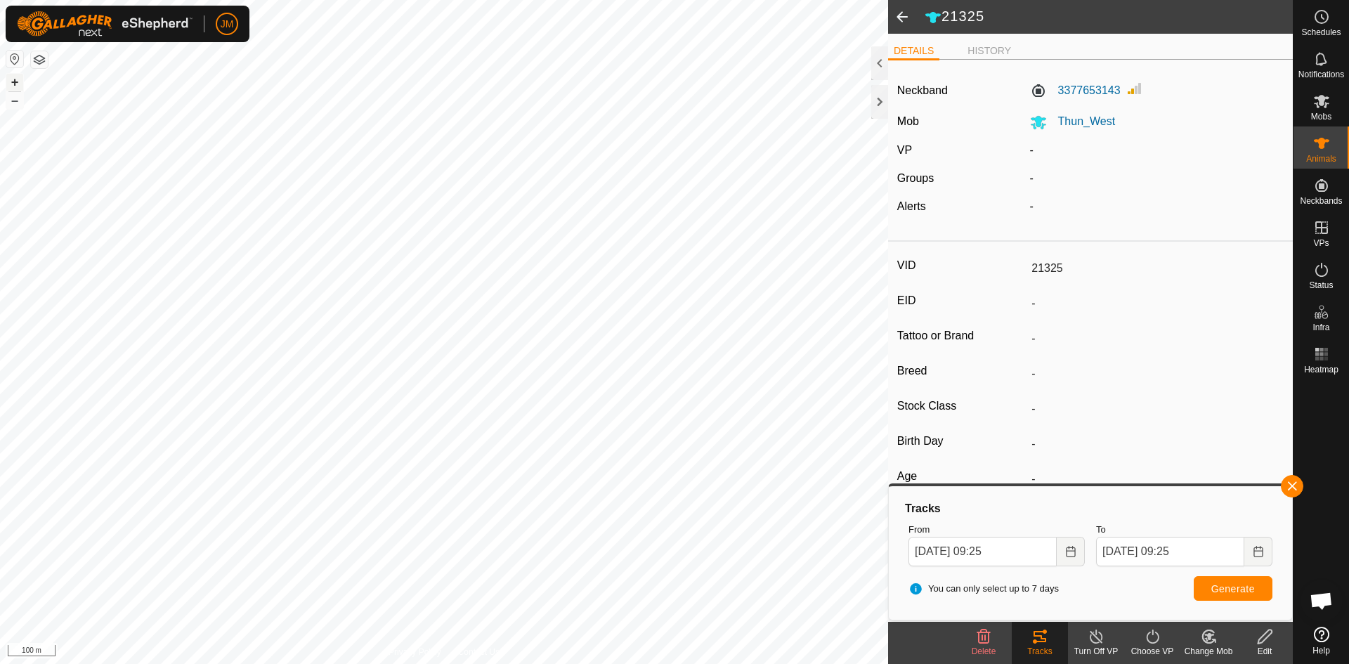
click at [13, 80] on button "+" at bounding box center [14, 82] width 17 height 17
click at [16, 105] on button "–" at bounding box center [14, 100] width 17 height 17
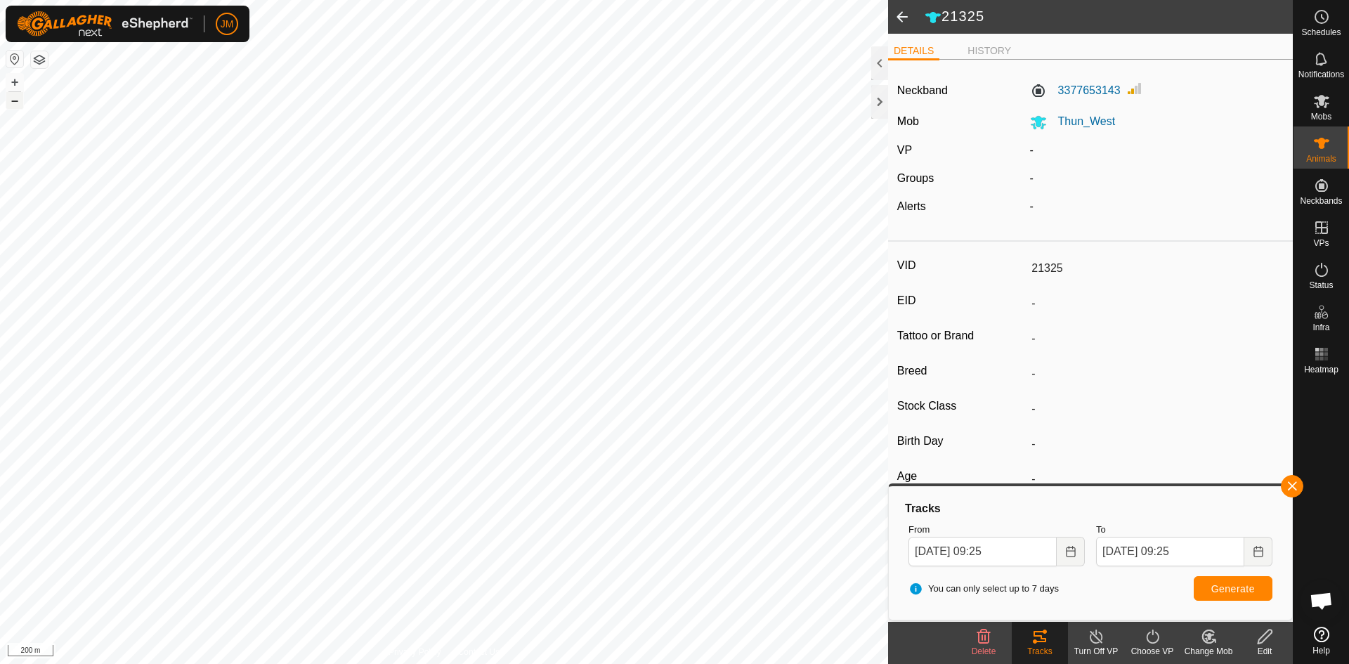
click at [15, 101] on button "–" at bounding box center [14, 100] width 17 height 17
click at [9, 98] on button "–" at bounding box center [14, 100] width 17 height 17
click at [964, 102] on div "Neckband 3377653143 Mob Thun_West VP - Groups - Alerts -" at bounding box center [1090, 153] width 405 height 164
click at [876, 110] on div at bounding box center [879, 102] width 17 height 34
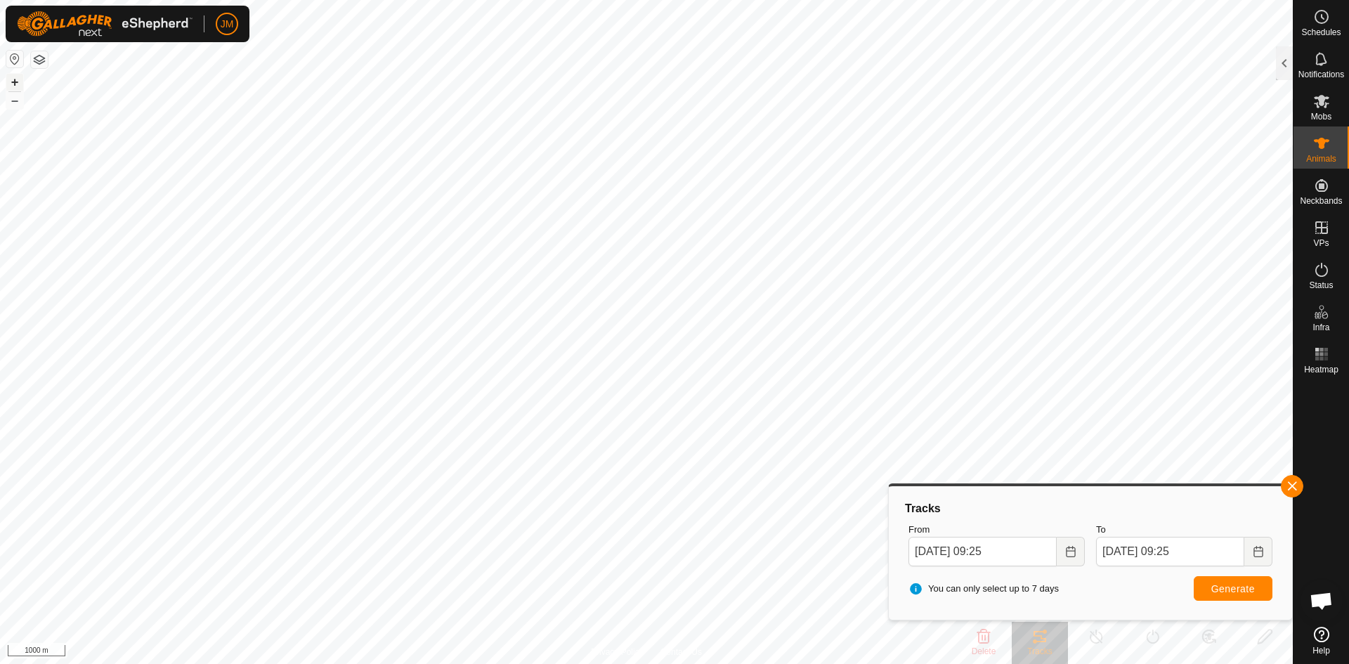
click at [18, 78] on button "+" at bounding box center [14, 82] width 17 height 17
click at [1291, 490] on button "button" at bounding box center [1292, 486] width 22 height 22
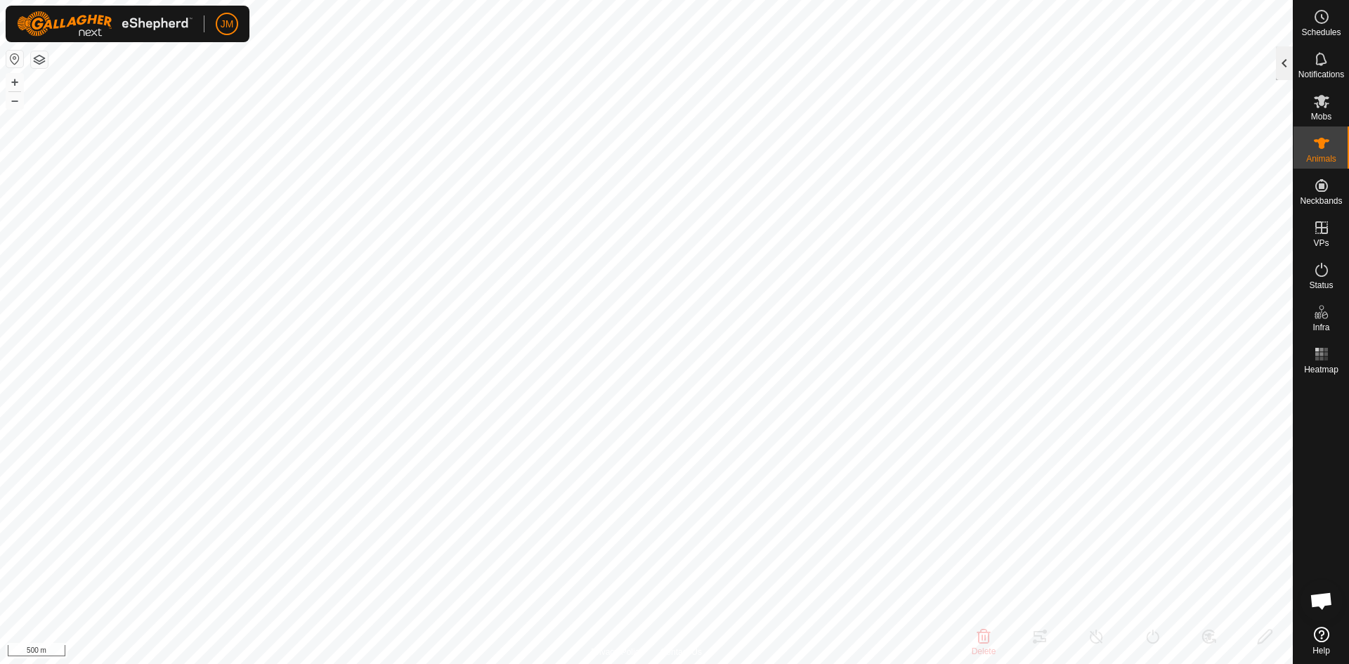
click at [1281, 50] on div at bounding box center [1284, 63] width 17 height 34
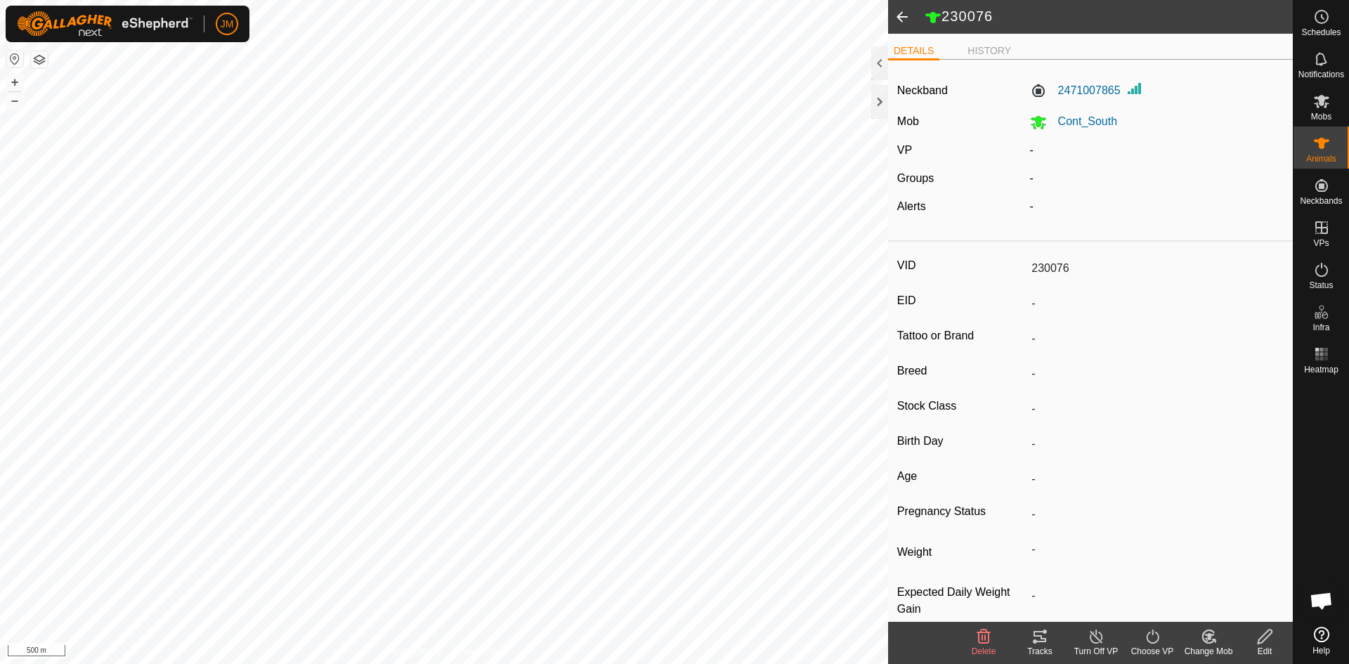
click at [1029, 650] on div "Tracks" at bounding box center [1040, 651] width 56 height 13
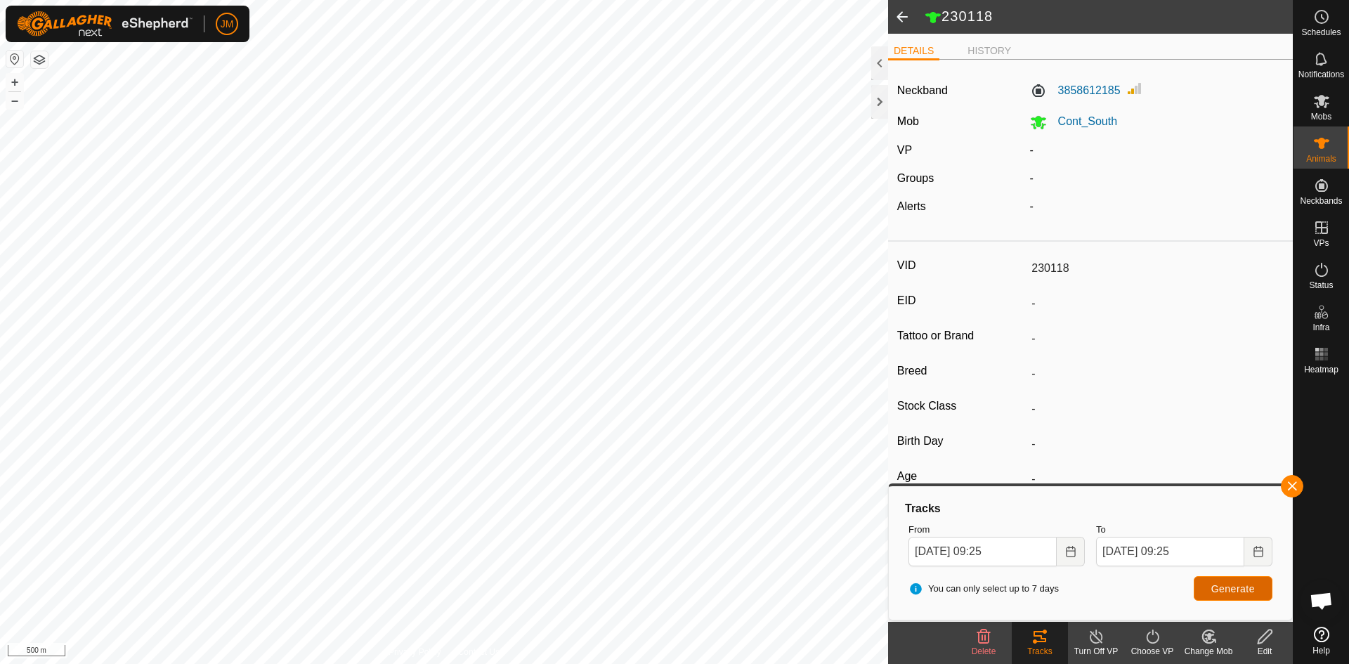
click at [1238, 585] on span "Generate" at bounding box center [1233, 588] width 44 height 11
click at [13, 78] on button "+" at bounding box center [14, 82] width 17 height 17
click at [15, 102] on button "–" at bounding box center [14, 100] width 17 height 17
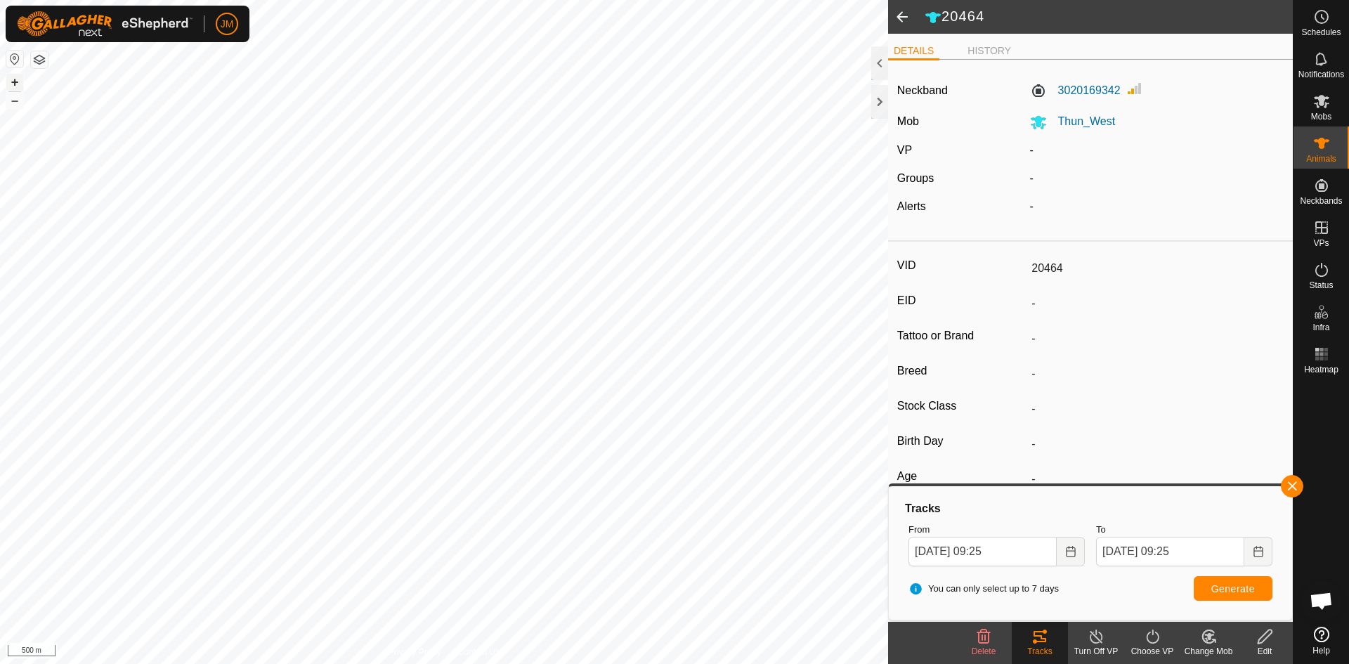
click at [16, 82] on button "+" at bounding box center [14, 82] width 17 height 17
click at [13, 84] on button "+" at bounding box center [14, 82] width 17 height 17
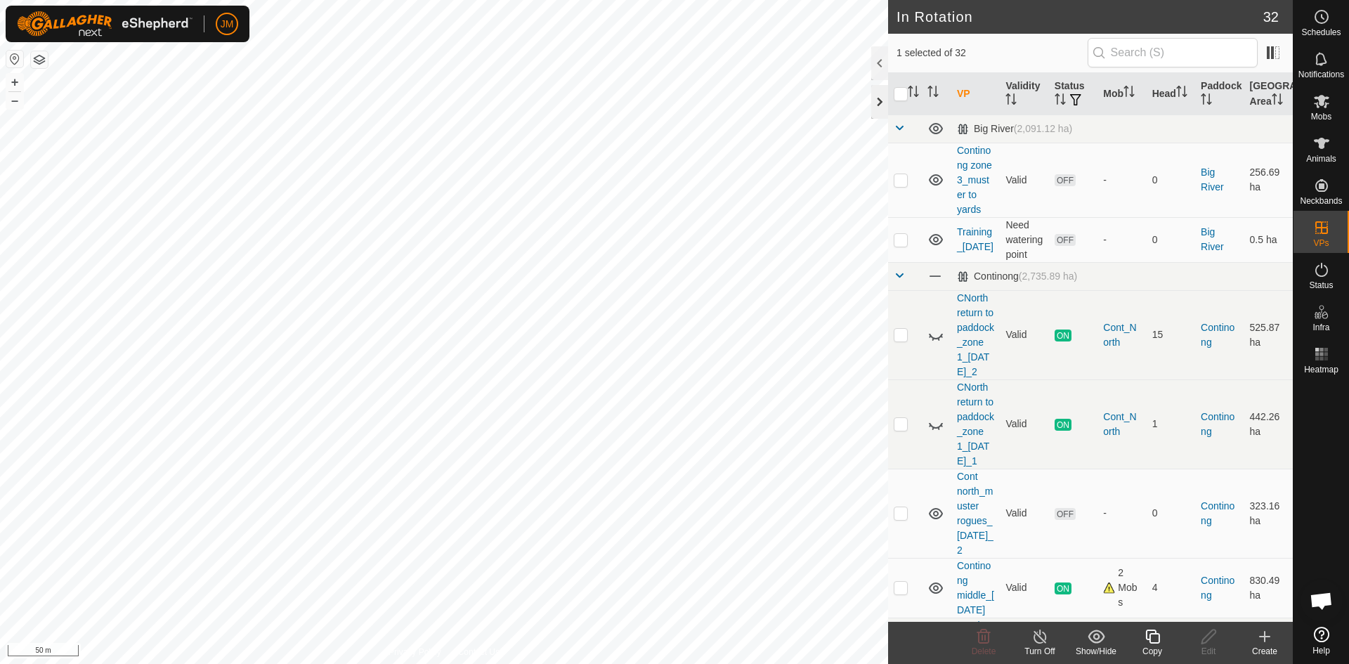
click at [877, 103] on div at bounding box center [879, 102] width 17 height 34
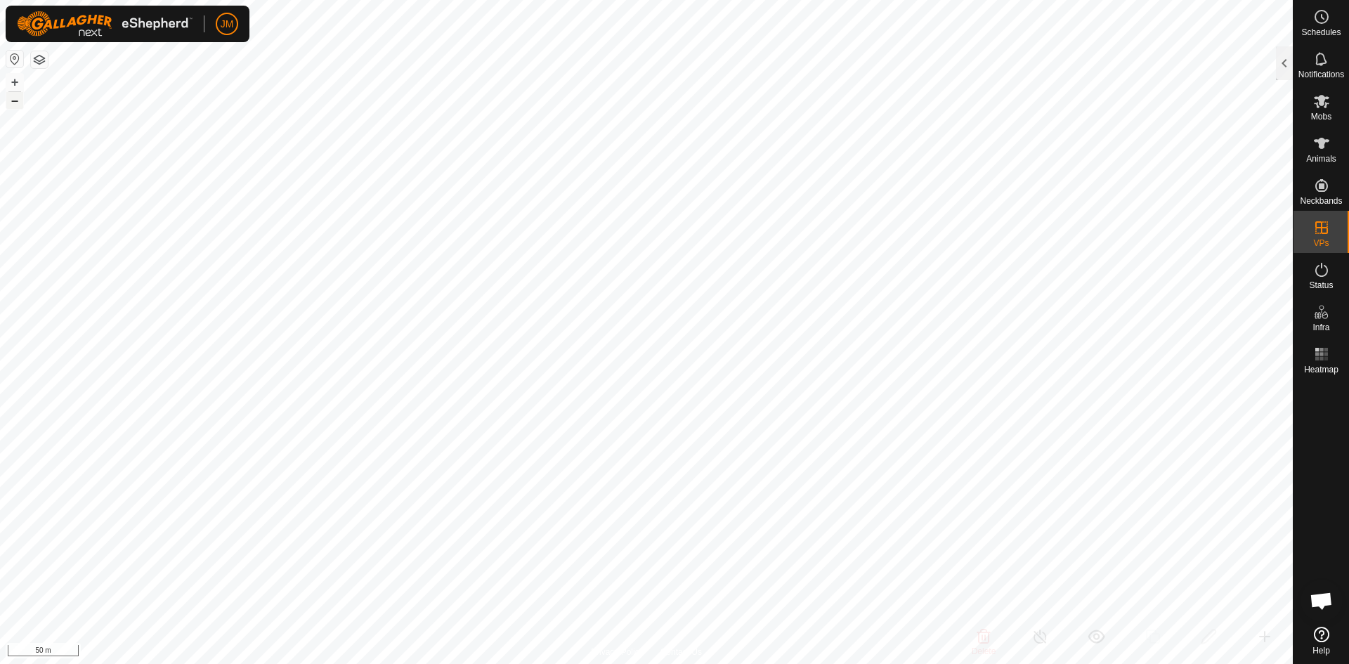
click at [13, 103] on button "–" at bounding box center [14, 100] width 17 height 17
click at [15, 103] on button "–" at bounding box center [14, 100] width 17 height 17
click at [13, 100] on button "–" at bounding box center [14, 100] width 17 height 17
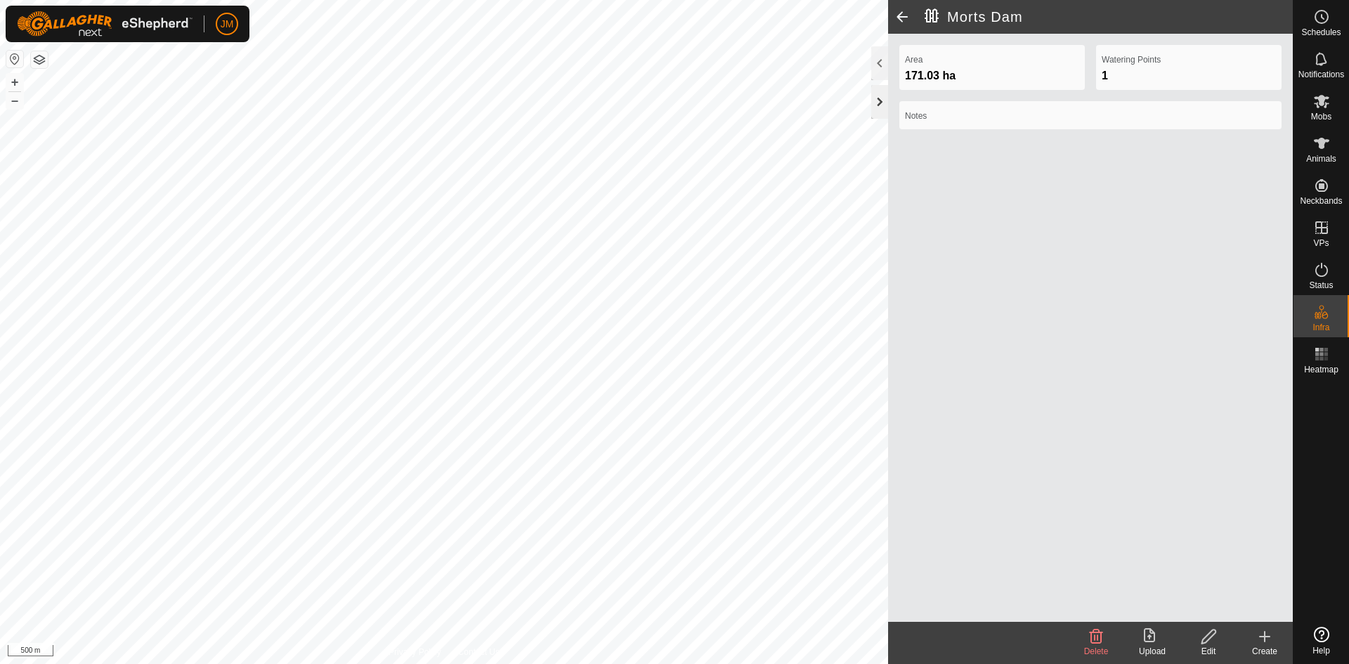
click at [878, 96] on div at bounding box center [879, 102] width 17 height 34
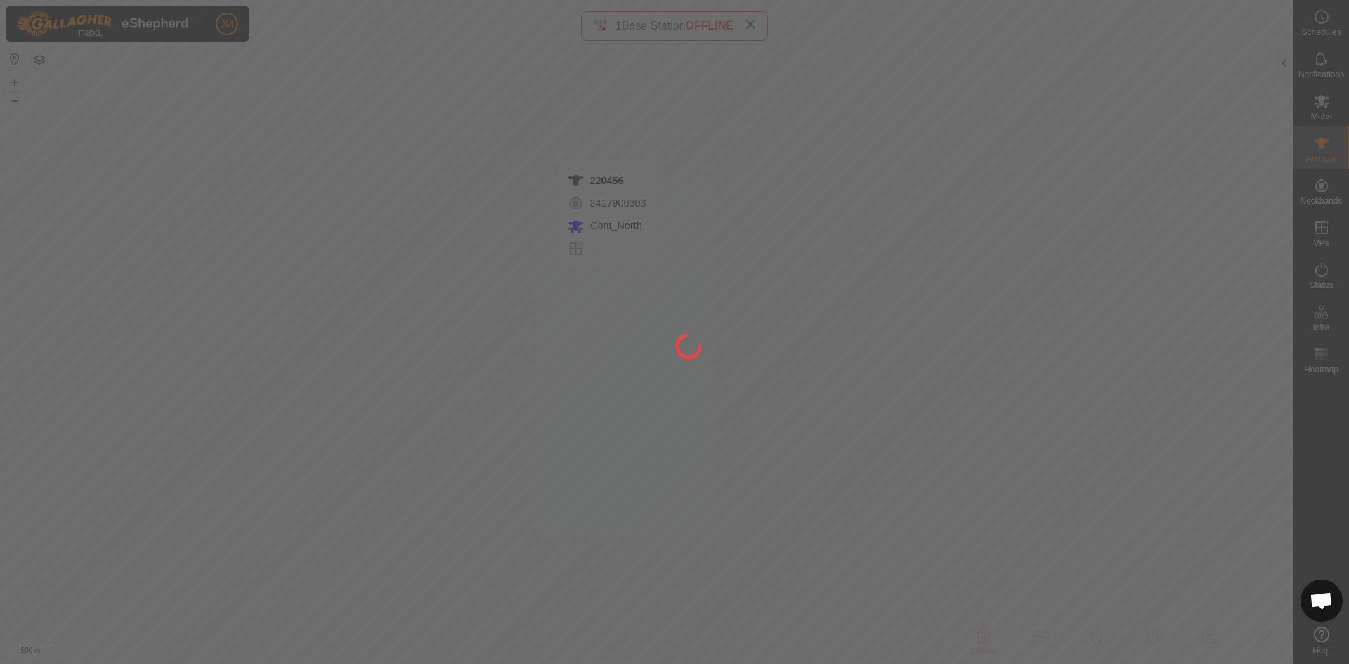
type input "220456"
type input "-"
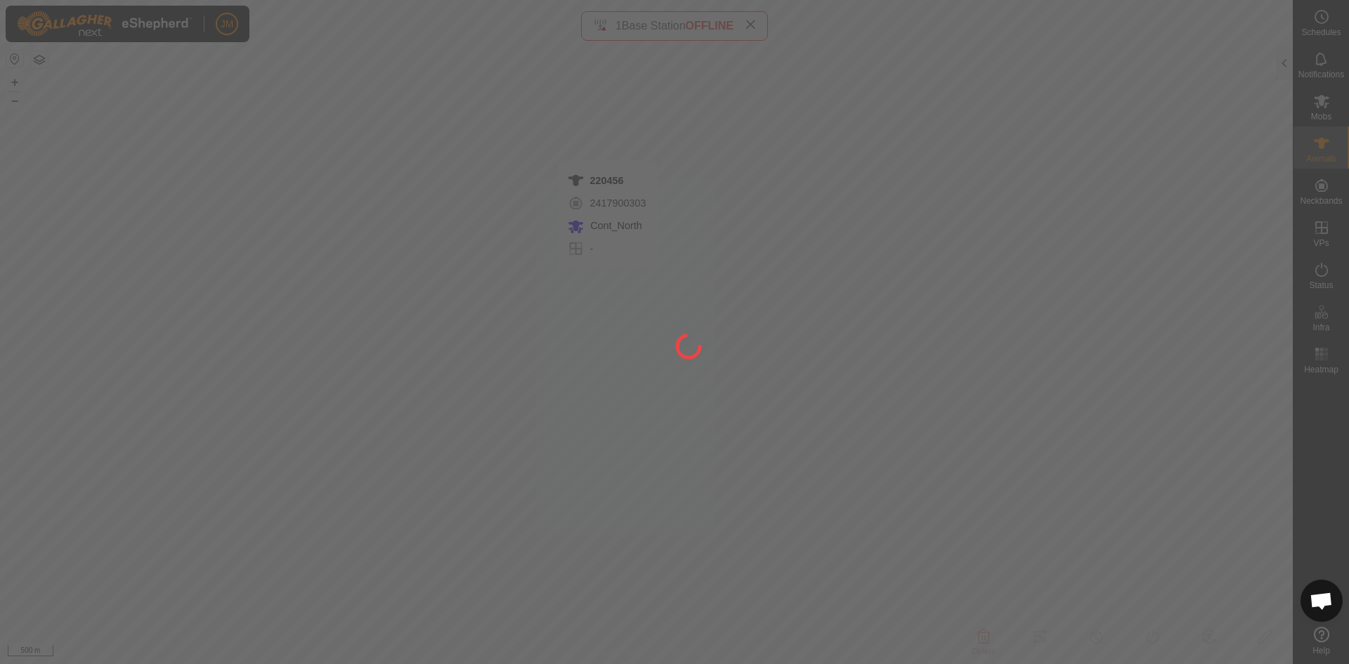
type input "-"
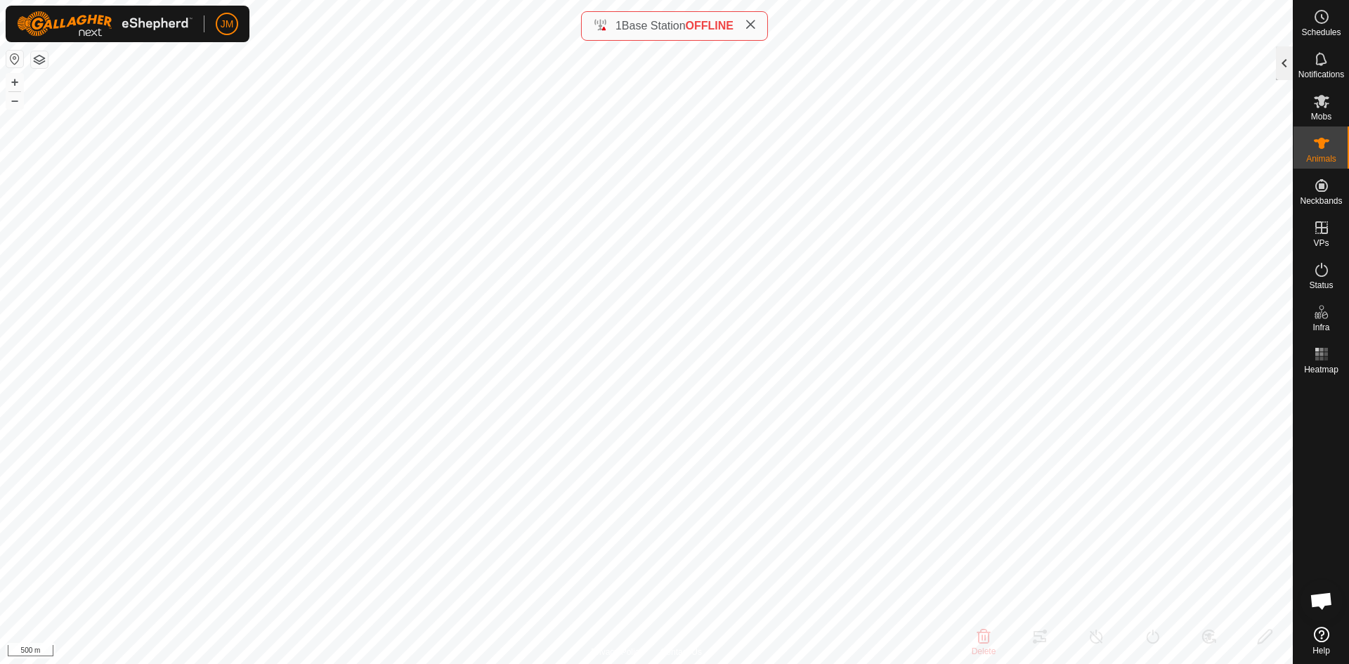
click at [1282, 74] on div at bounding box center [1284, 63] width 17 height 34
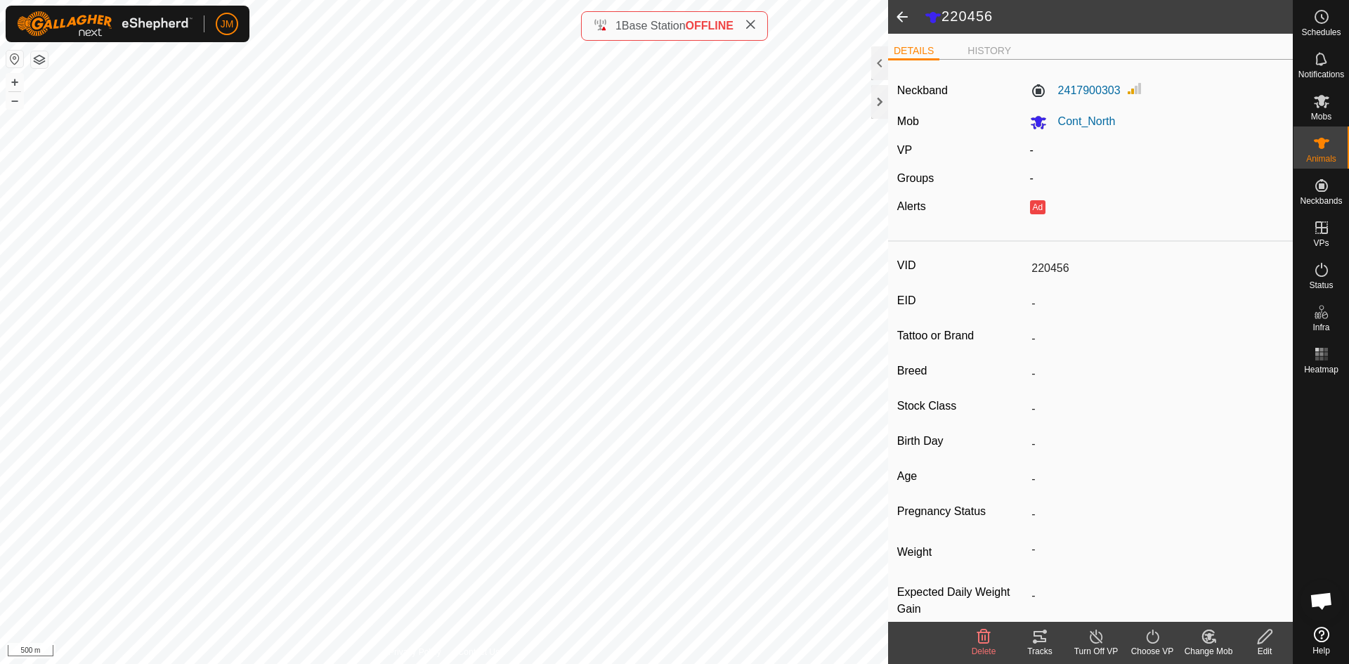
click at [1040, 645] on div "Tracks" at bounding box center [1040, 651] width 56 height 13
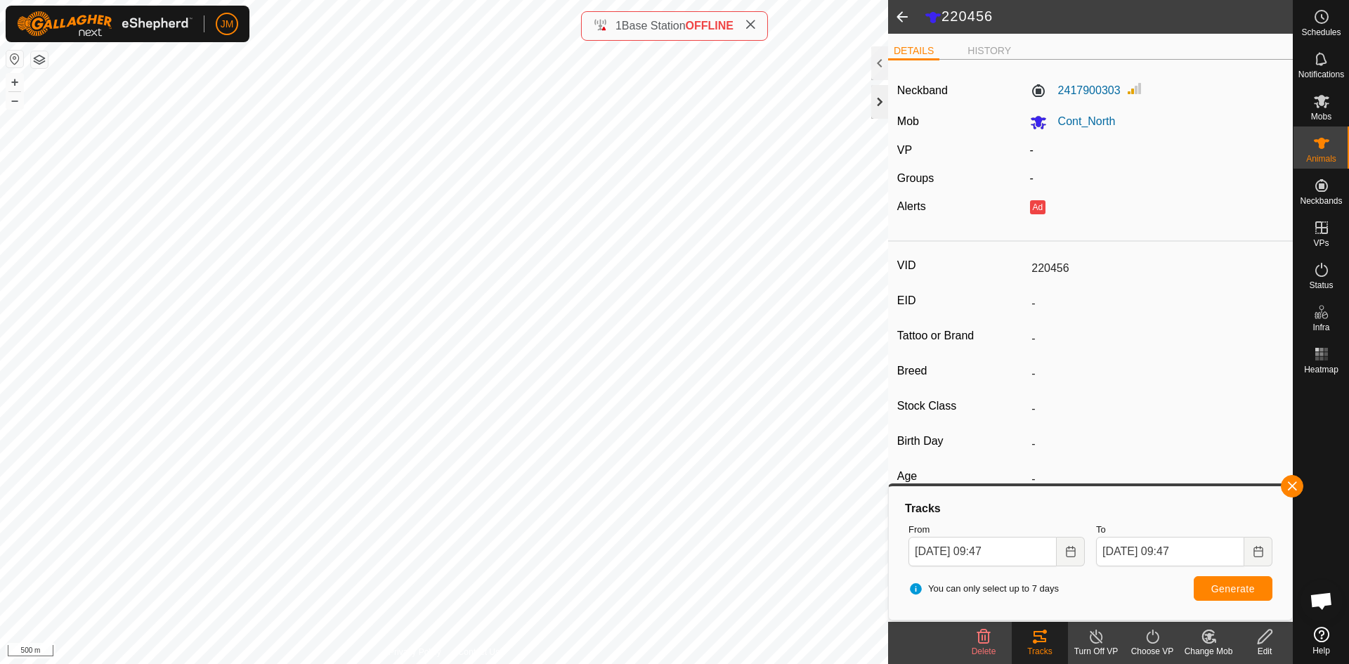
click at [876, 105] on div at bounding box center [879, 102] width 17 height 34
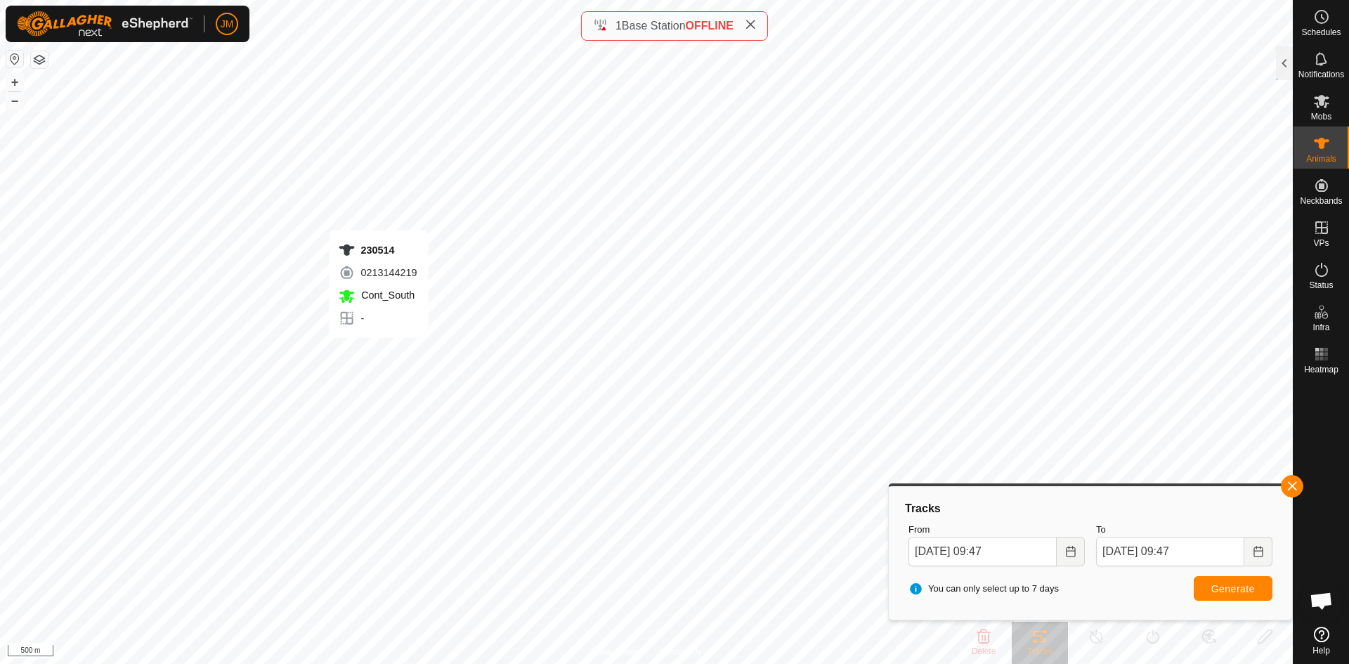
type input "230514"
type input "-"
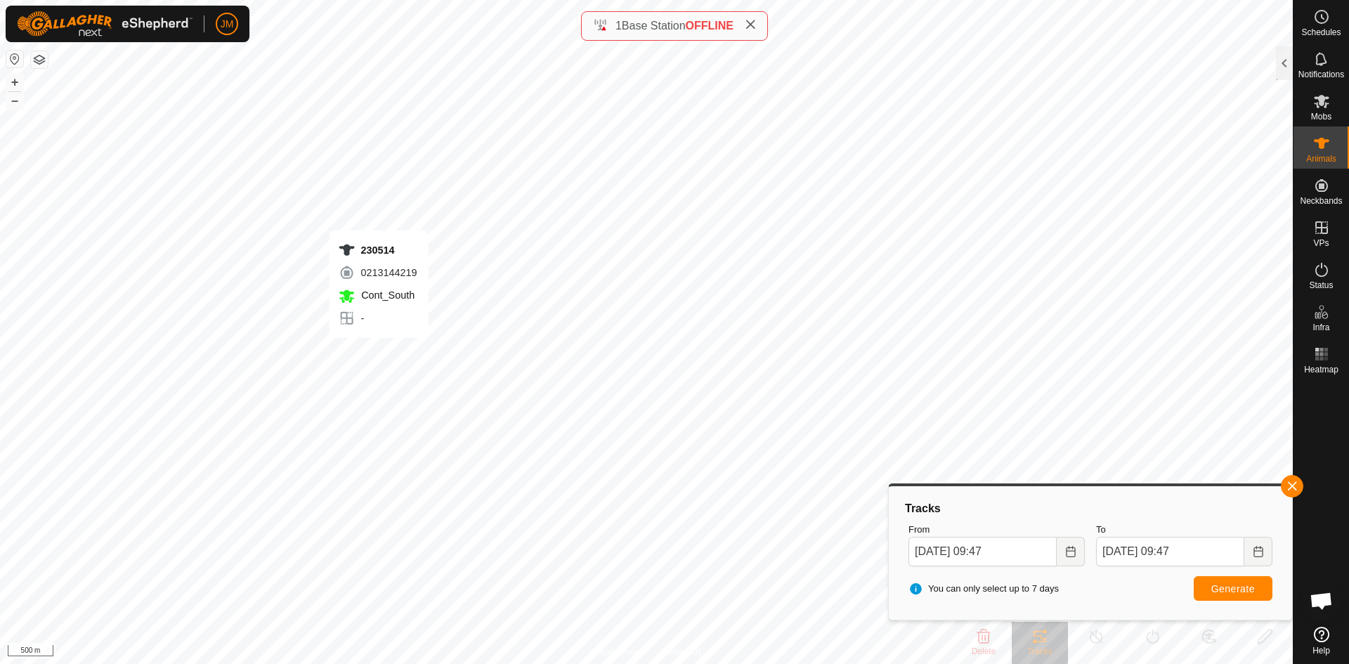
type input "-"
click at [1202, 587] on button "Generate" at bounding box center [1233, 588] width 79 height 25
type input "230076"
type input "-"
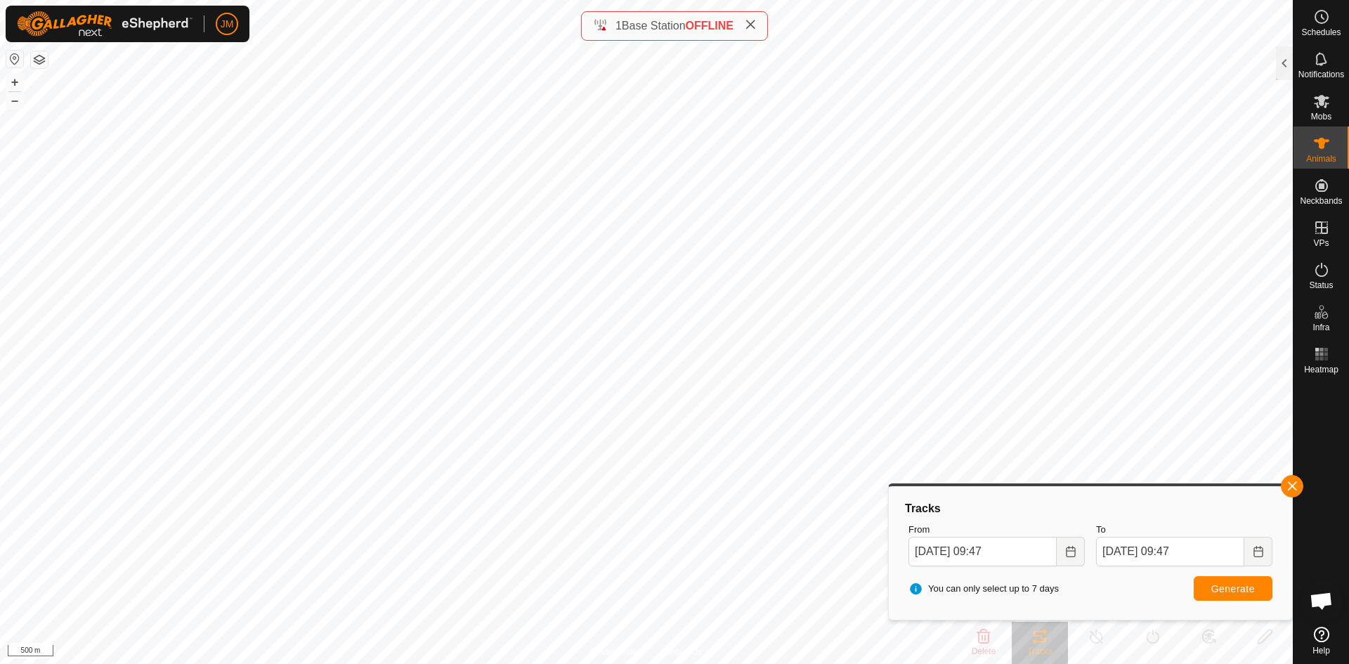
type input "-"
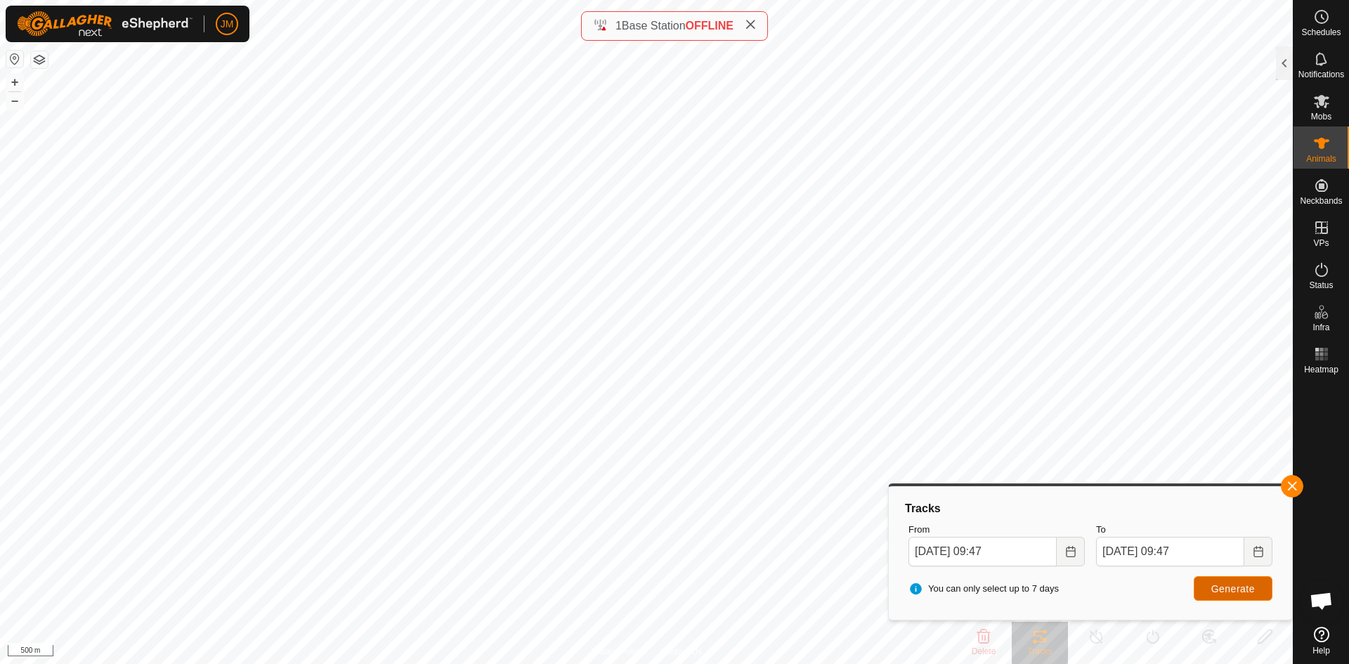
click at [1244, 590] on span "Generate" at bounding box center [1233, 588] width 44 height 11
click at [20, 84] on button "+" at bounding box center [14, 82] width 17 height 17
click at [16, 103] on button "–" at bounding box center [14, 100] width 17 height 17
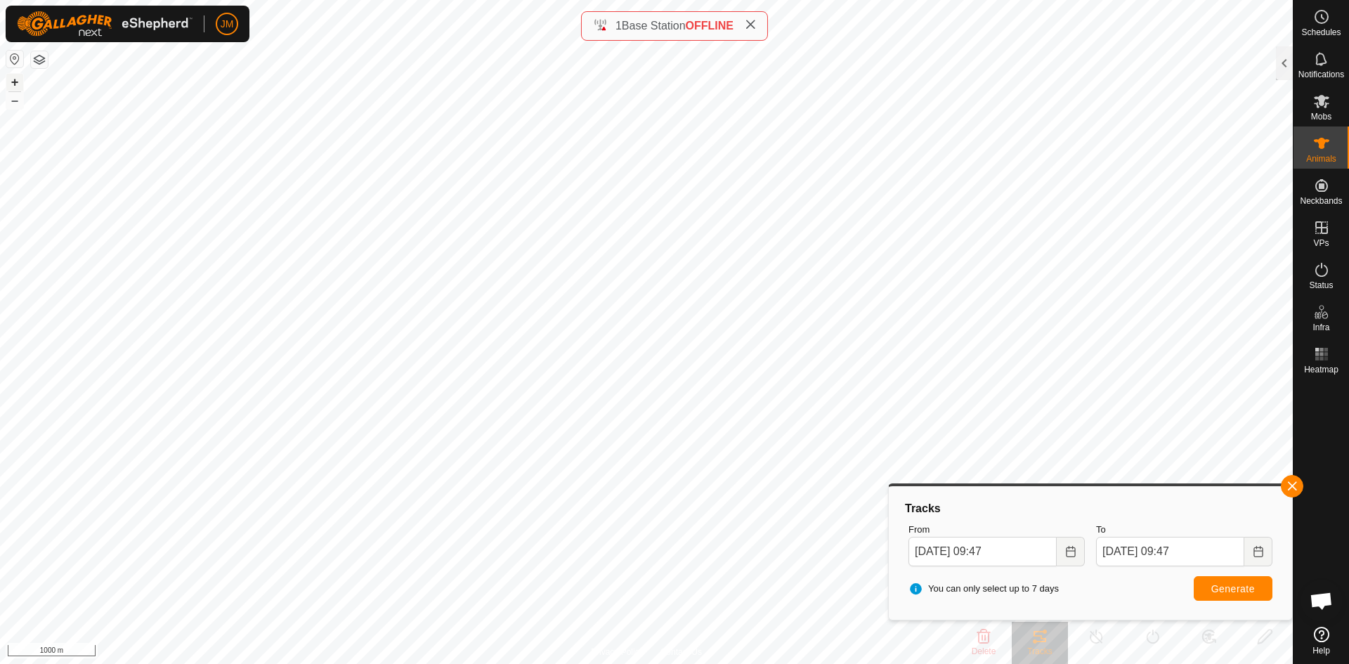
click at [20, 83] on button "+" at bounding box center [14, 82] width 17 height 17
click at [13, 85] on button "+" at bounding box center [14, 82] width 17 height 17
click at [13, 102] on button "–" at bounding box center [14, 100] width 17 height 17
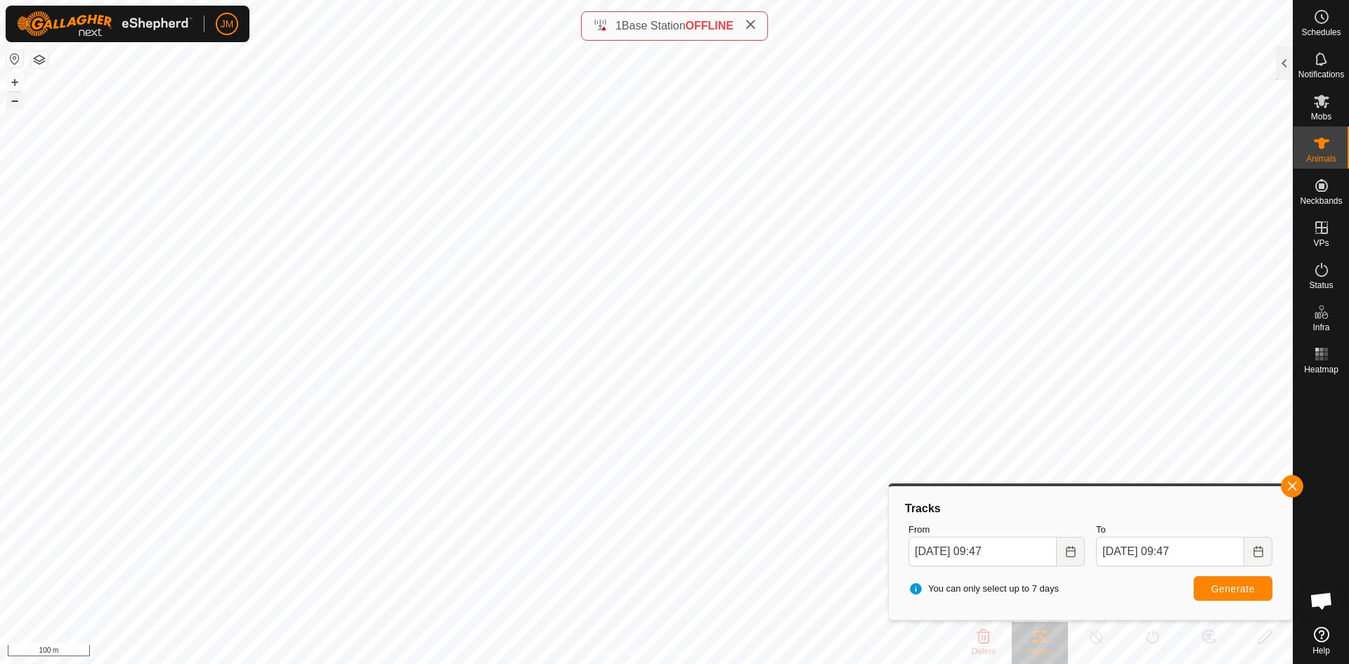
click at [13, 102] on button "–" at bounding box center [14, 100] width 17 height 17
click at [1294, 494] on button "button" at bounding box center [1292, 486] width 22 height 22
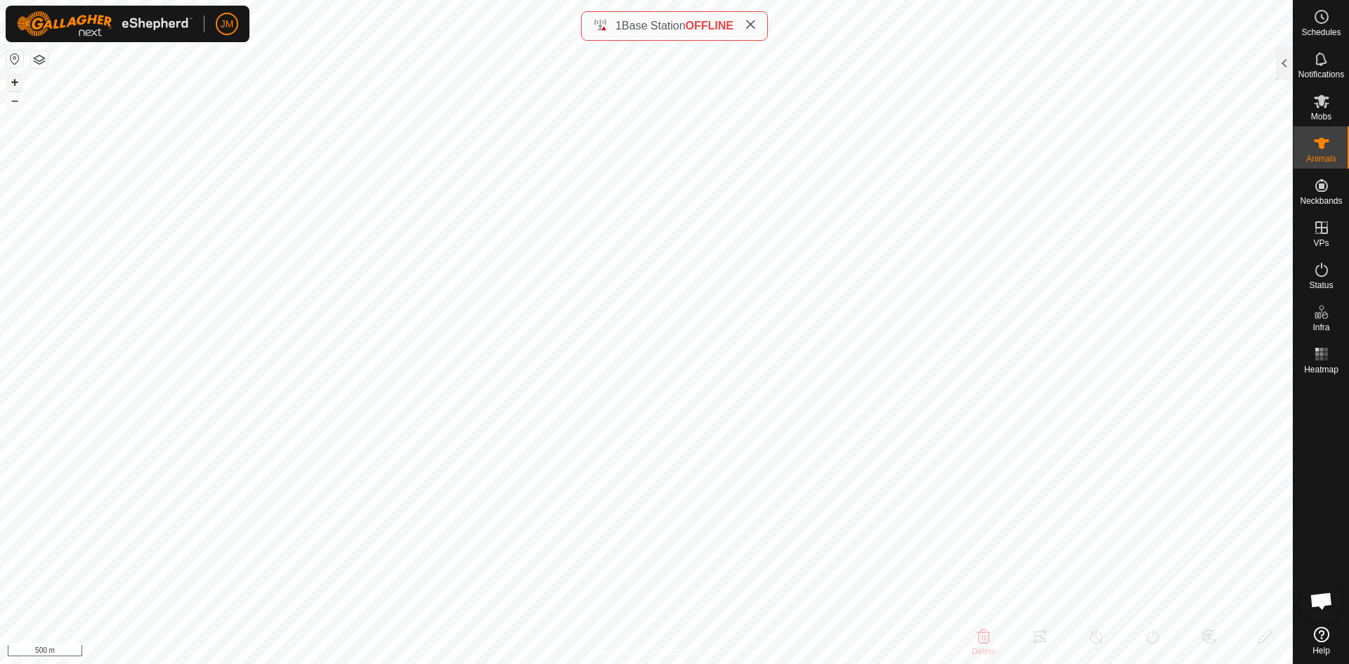
click at [18, 80] on button "+" at bounding box center [14, 82] width 17 height 17
click at [15, 104] on button "–" at bounding box center [14, 100] width 17 height 17
click at [1280, 69] on div at bounding box center [1284, 63] width 17 height 34
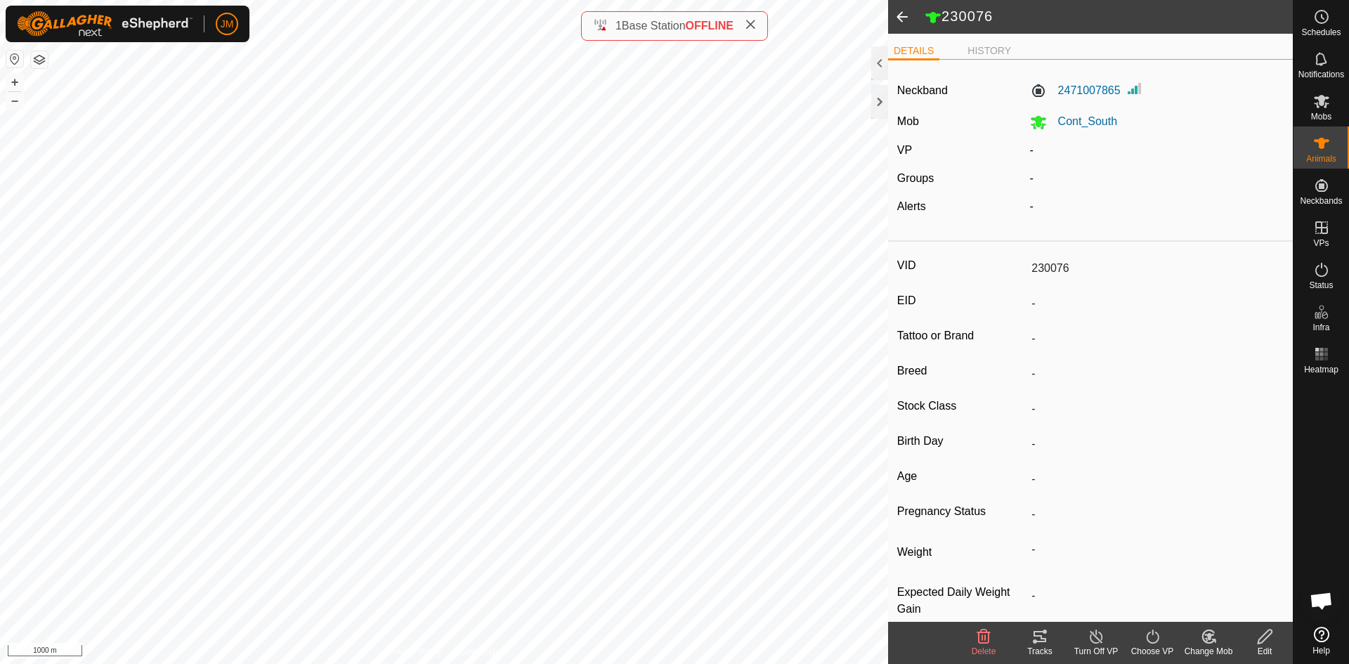
click at [1039, 641] on icon at bounding box center [1040, 636] width 13 height 11
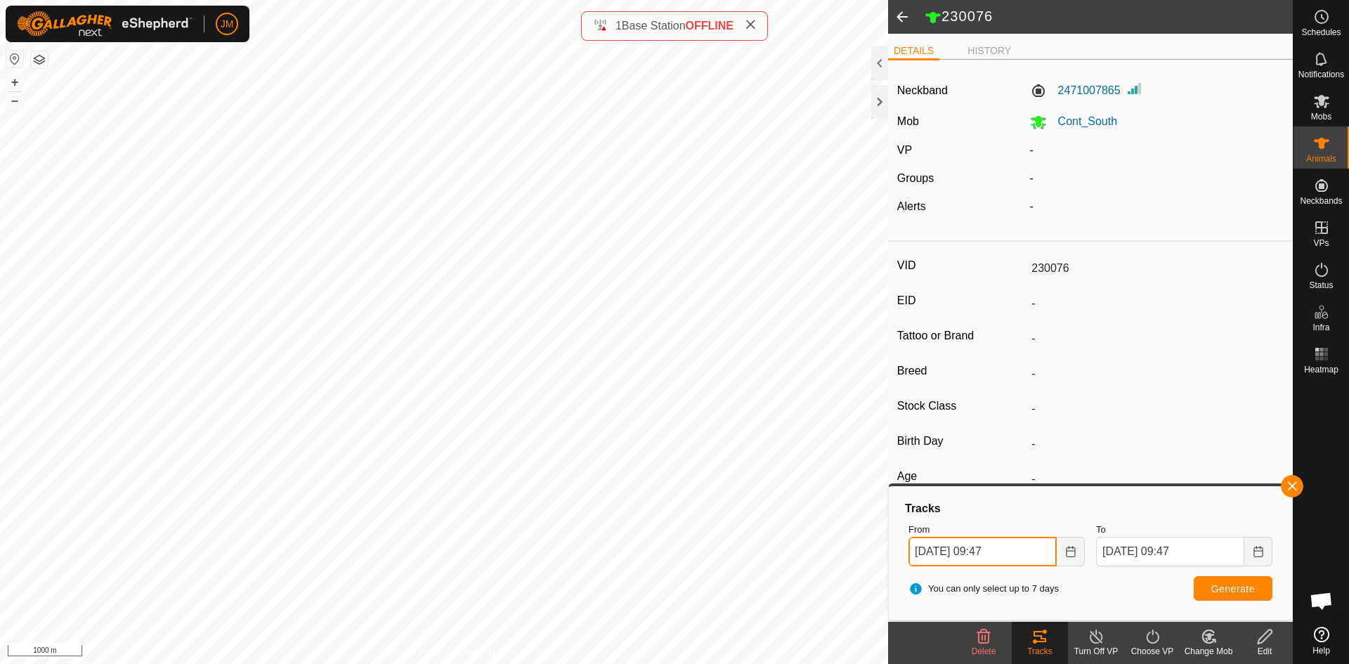
click at [918, 552] on input "15 Sep, 2025 09:47" at bounding box center [983, 552] width 148 height 30
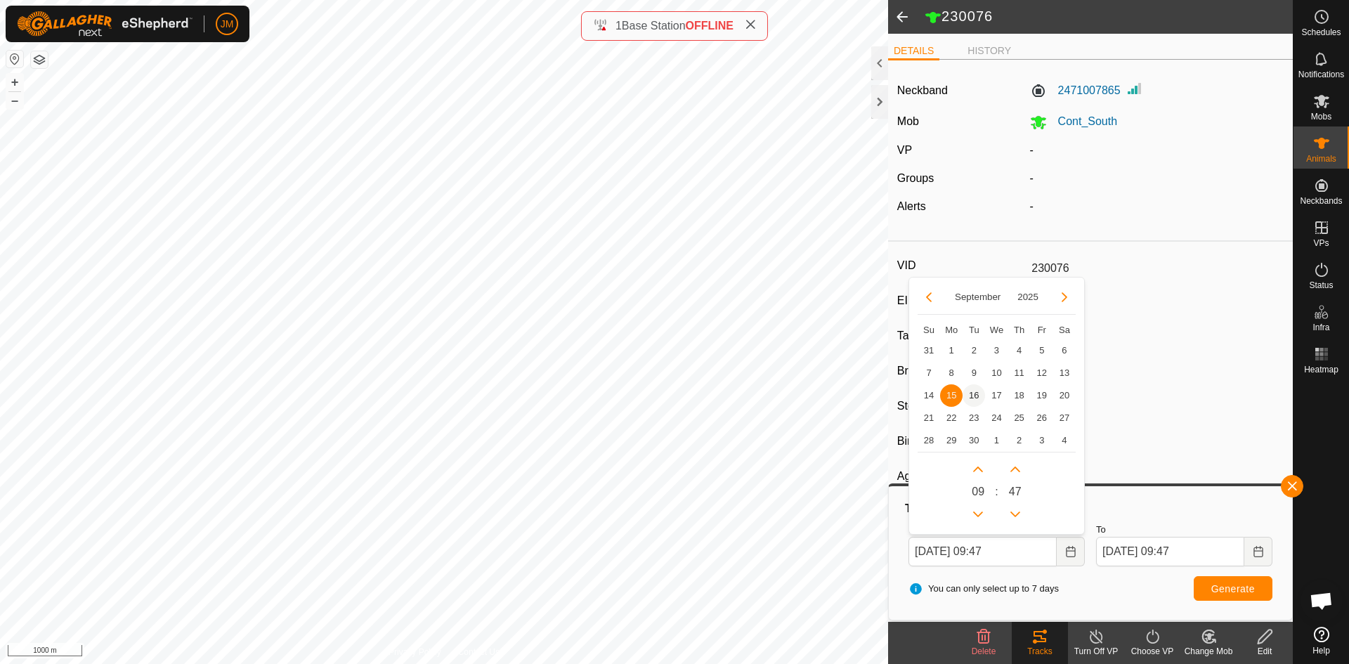
click at [975, 392] on span "16" at bounding box center [974, 395] width 22 height 22
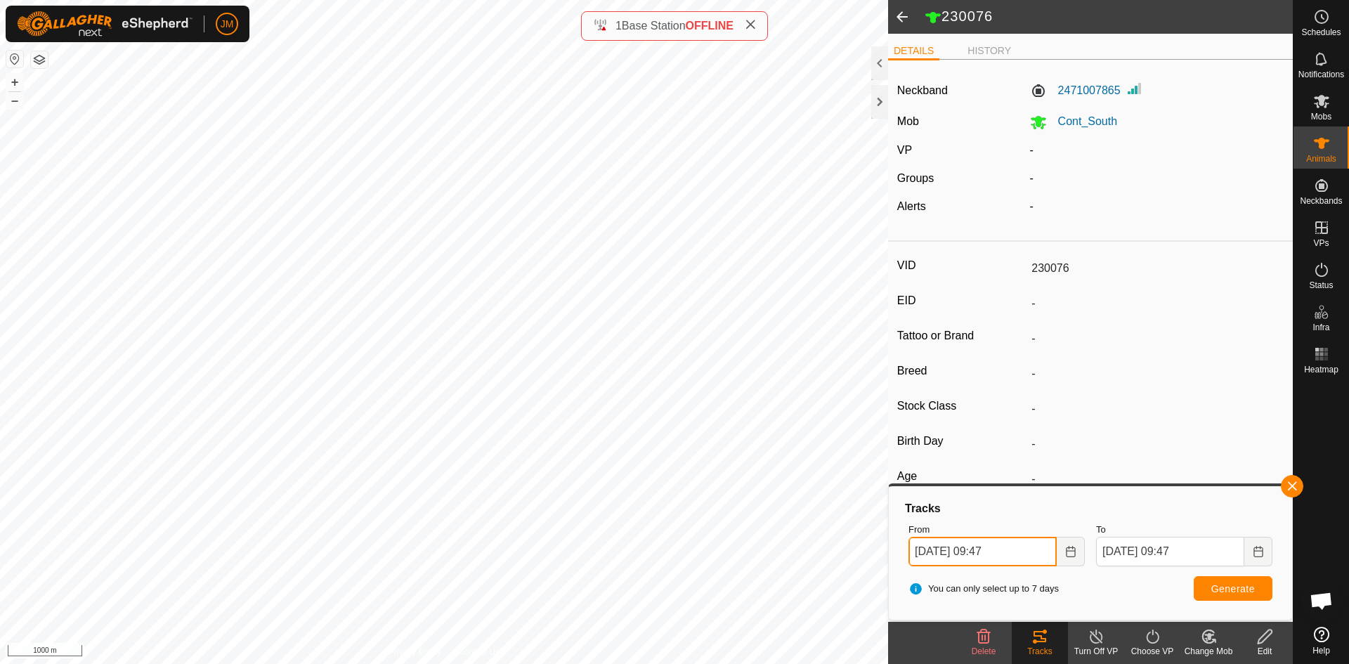
click at [995, 548] on input "16 Sep, 2025 09:47" at bounding box center [983, 552] width 148 height 30
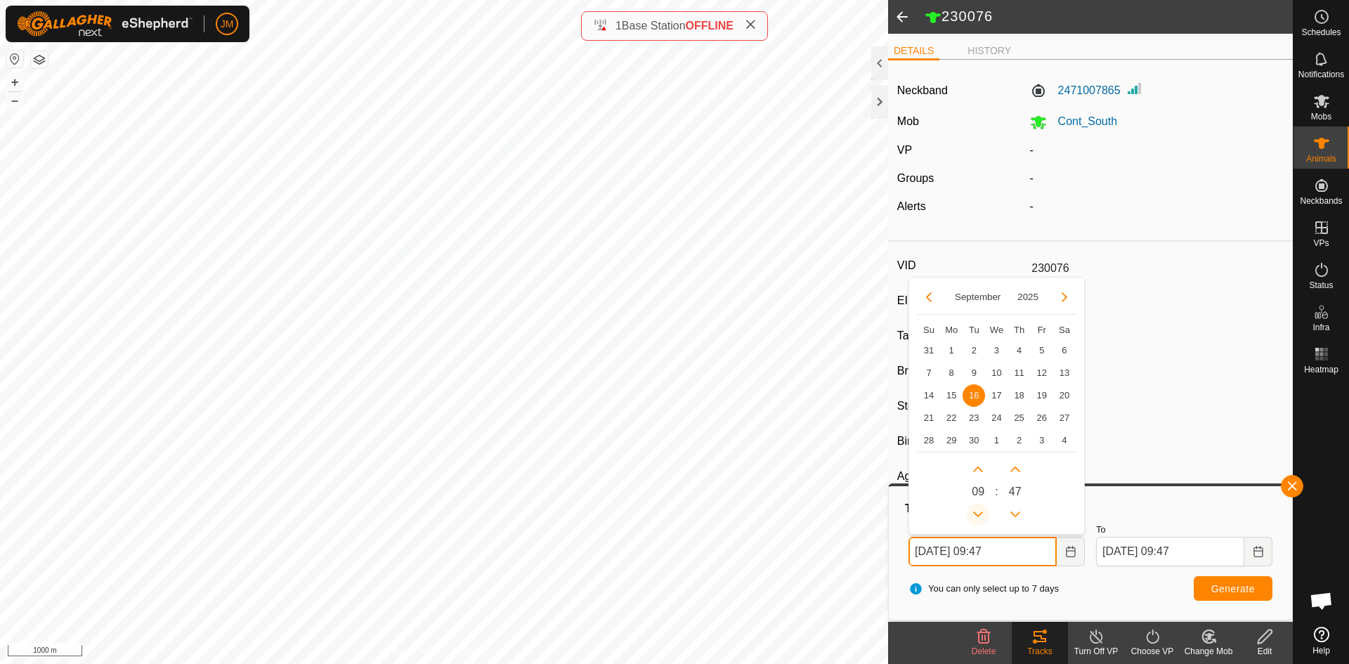
click at [984, 518] on button "Previous Hour" at bounding box center [978, 514] width 22 height 22
type input "16 Sep, 2025 08:47"
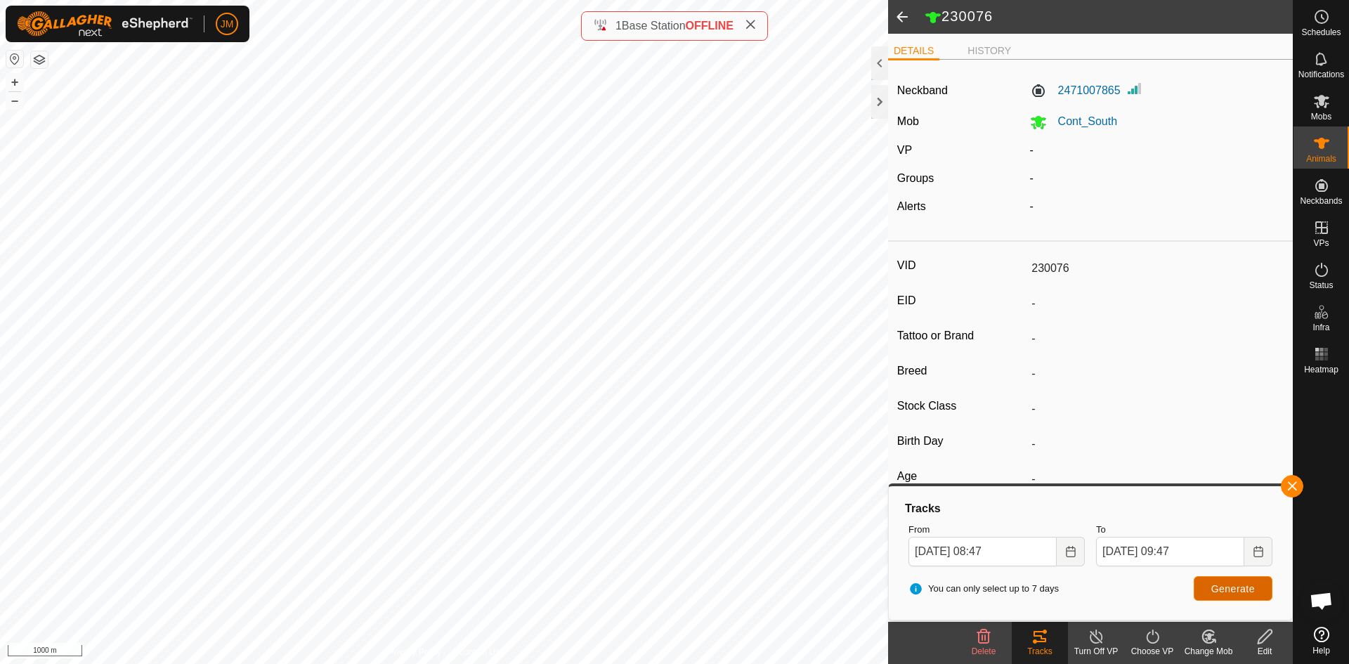
click at [1224, 586] on span "Generate" at bounding box center [1233, 588] width 44 height 11
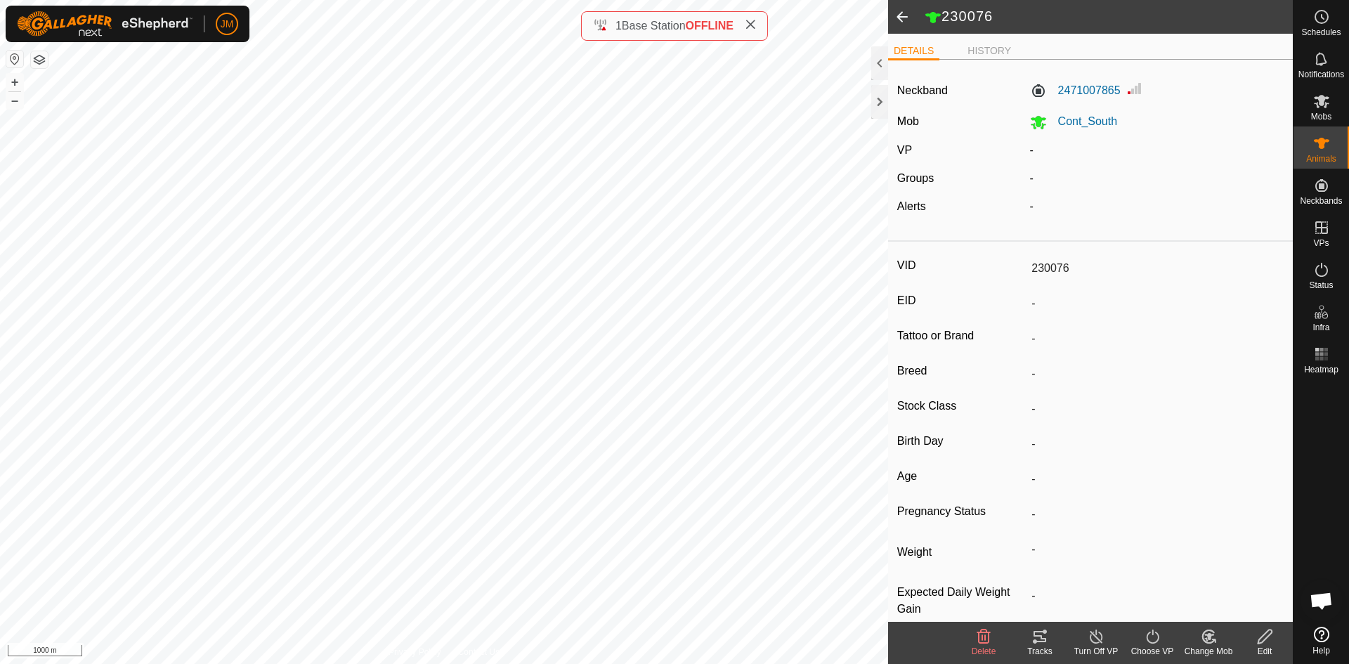
click at [1042, 649] on div "Tracks" at bounding box center [1040, 651] width 56 height 13
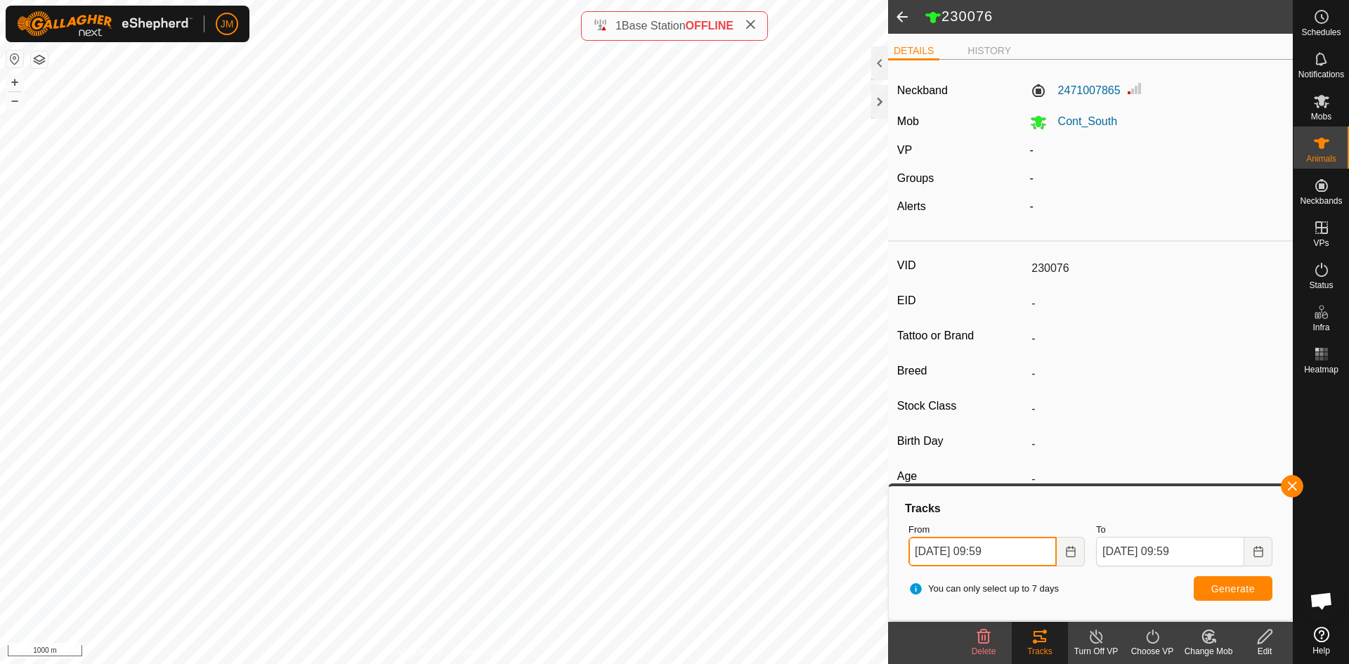
click at [925, 556] on input "15 Sep, 2025 09:59" at bounding box center [983, 552] width 148 height 30
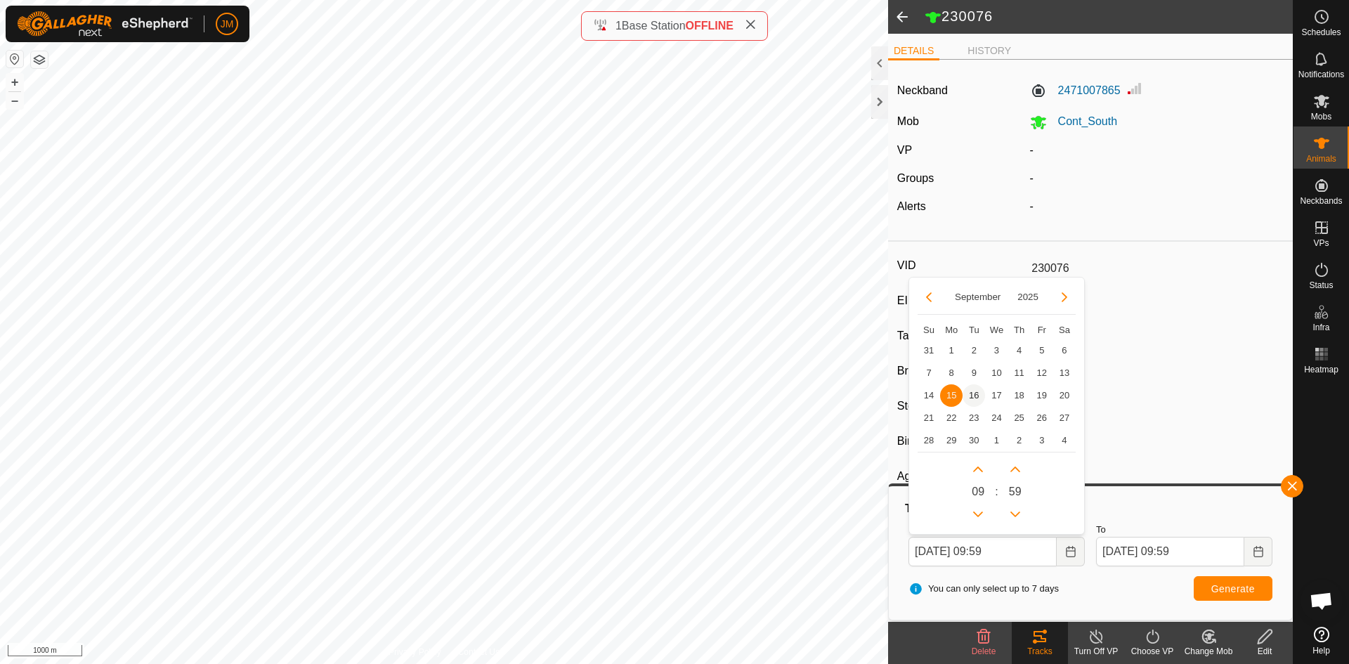
click at [975, 393] on span "16" at bounding box center [974, 395] width 22 height 22
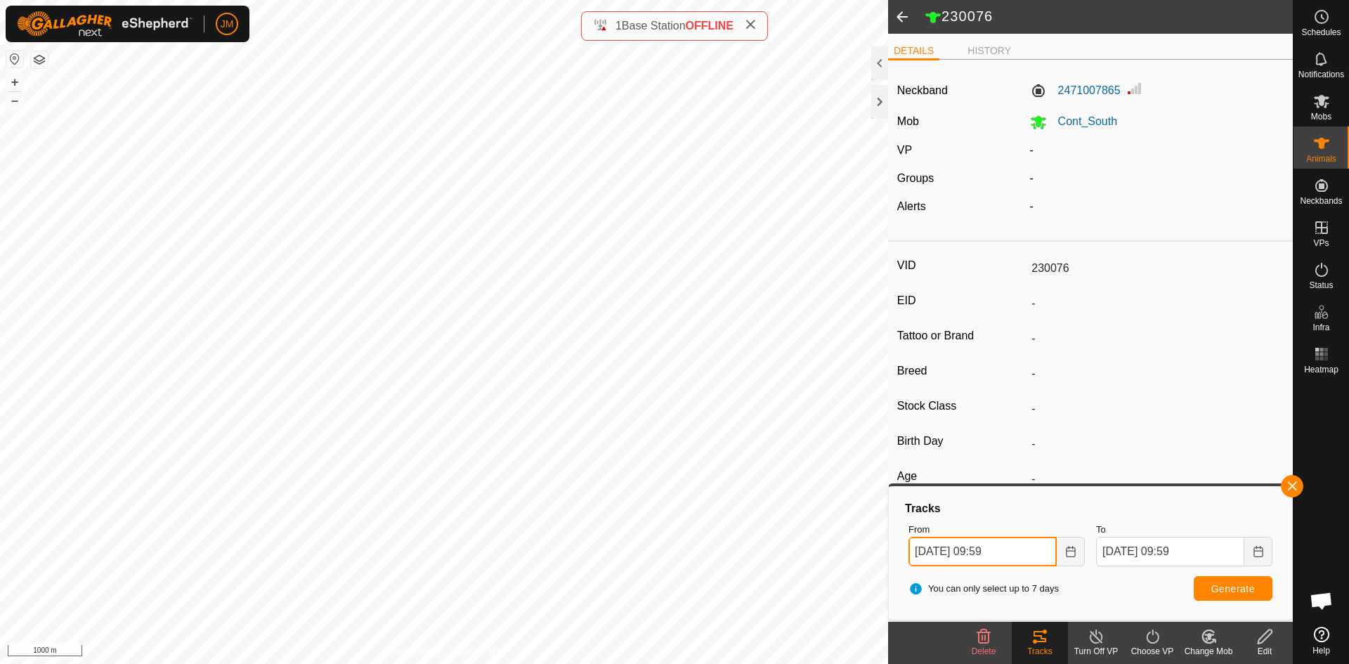
click at [989, 547] on input "16 Sep, 2025 09:59" at bounding box center [983, 552] width 148 height 30
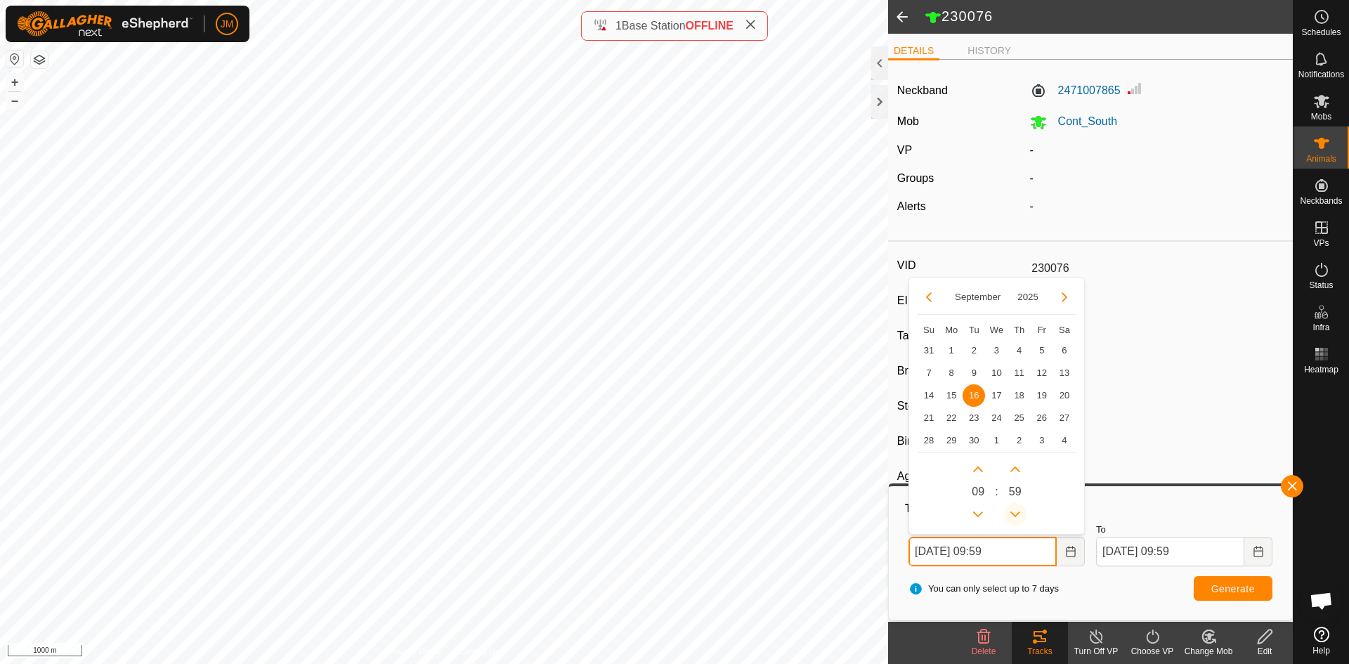
click at [1015, 514] on button "Previous Minute" at bounding box center [1015, 514] width 22 height 22
click at [1015, 514] on span "Previous Minute" at bounding box center [1015, 514] width 0 height 0
click at [1015, 514] on button "Previous Minute" at bounding box center [1015, 514] width 22 height 22
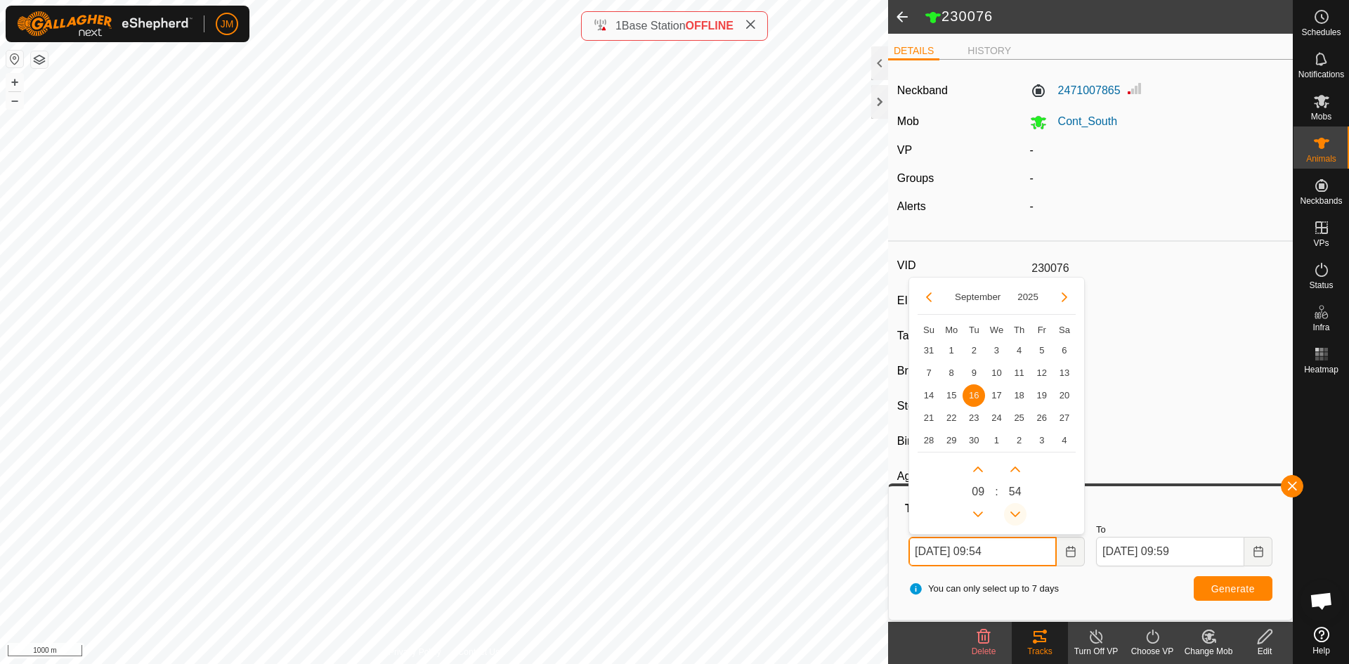
click at [1015, 514] on button "Previous Minute" at bounding box center [1015, 514] width 22 height 22
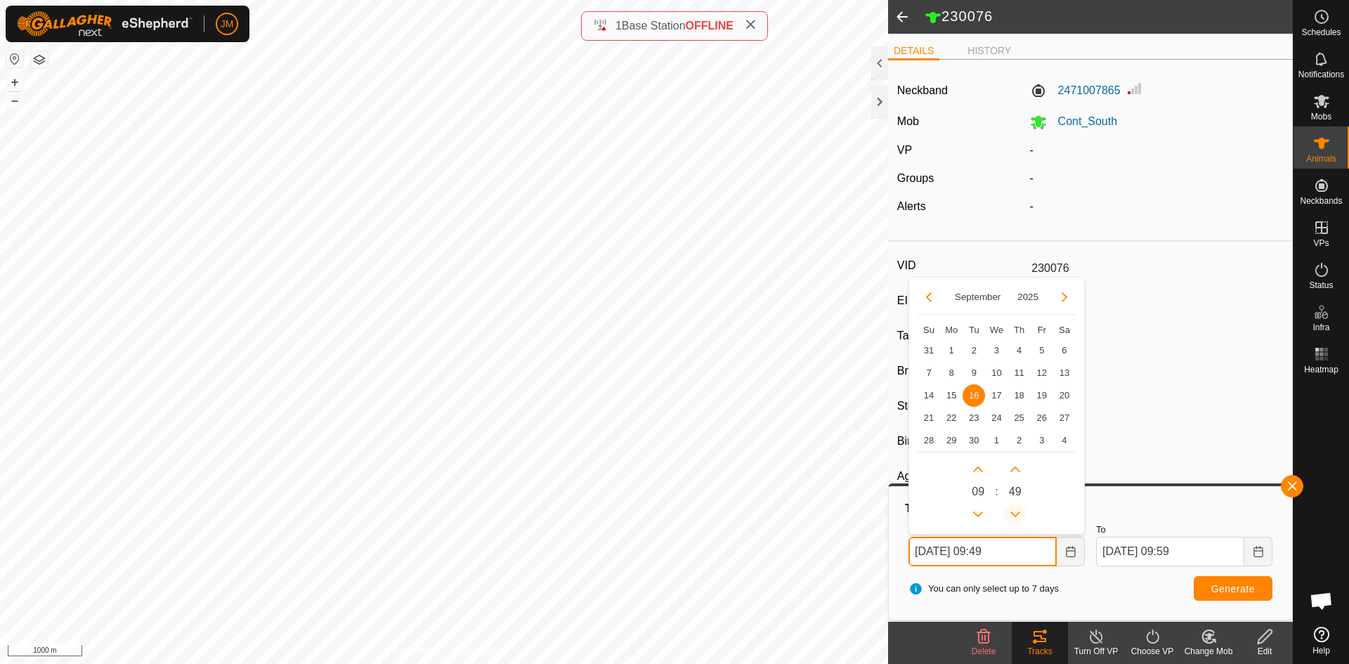
click at [1015, 514] on button "Previous Minute" at bounding box center [1015, 514] width 22 height 22
type input "[DATE] 09:47"
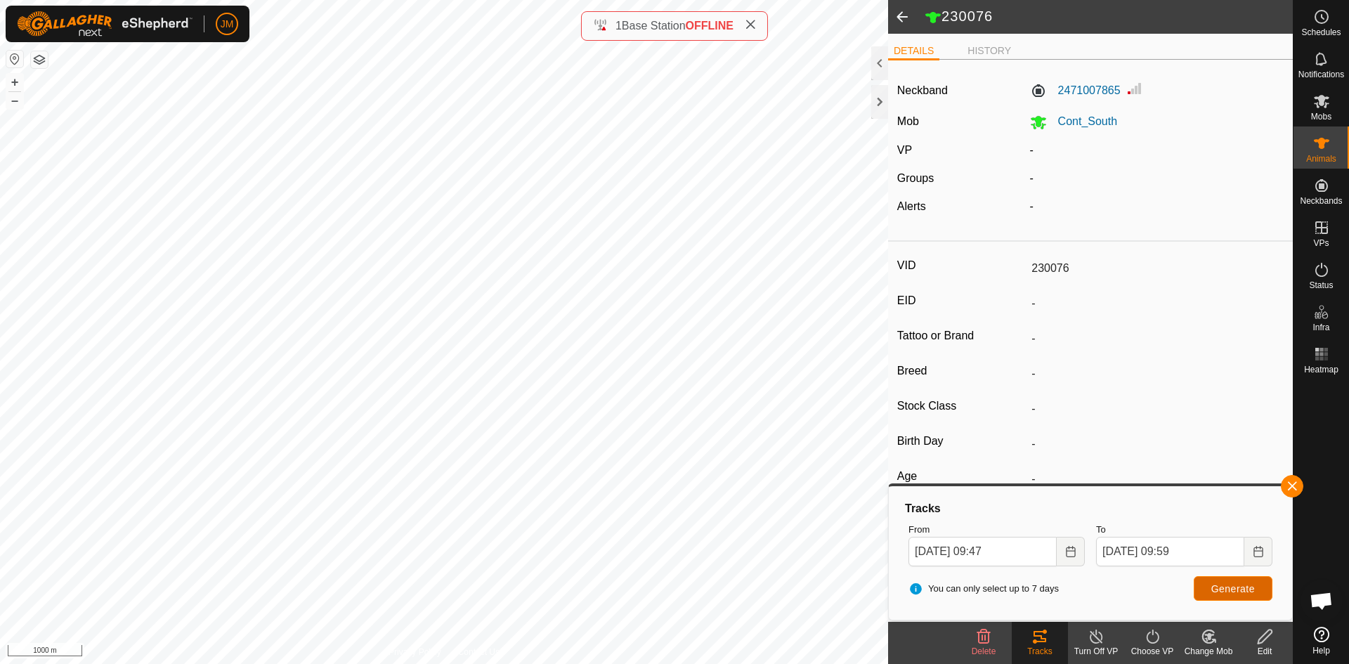
click at [1230, 581] on button "Generate" at bounding box center [1233, 588] width 79 height 25
type input "230514"
type input "-"
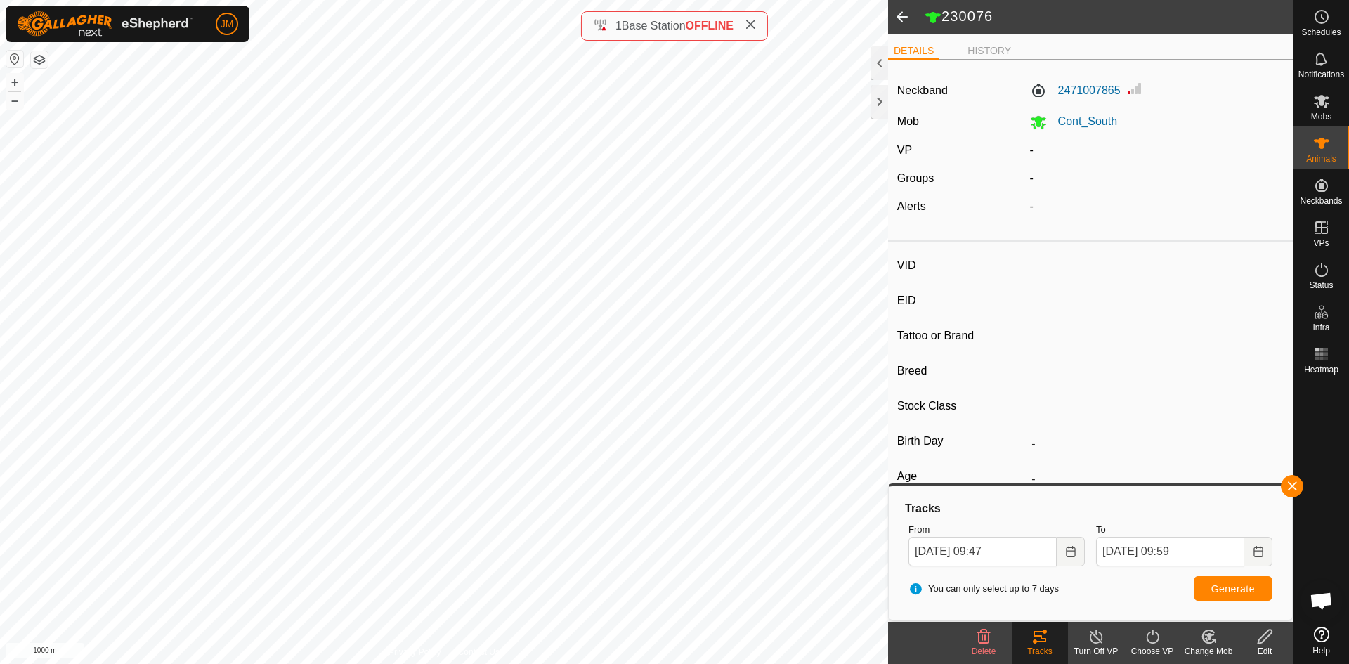
type input "-"
click at [1225, 595] on button "Generate" at bounding box center [1233, 588] width 79 height 25
click at [1008, 552] on input "[DATE] 09:47" at bounding box center [983, 552] width 148 height 30
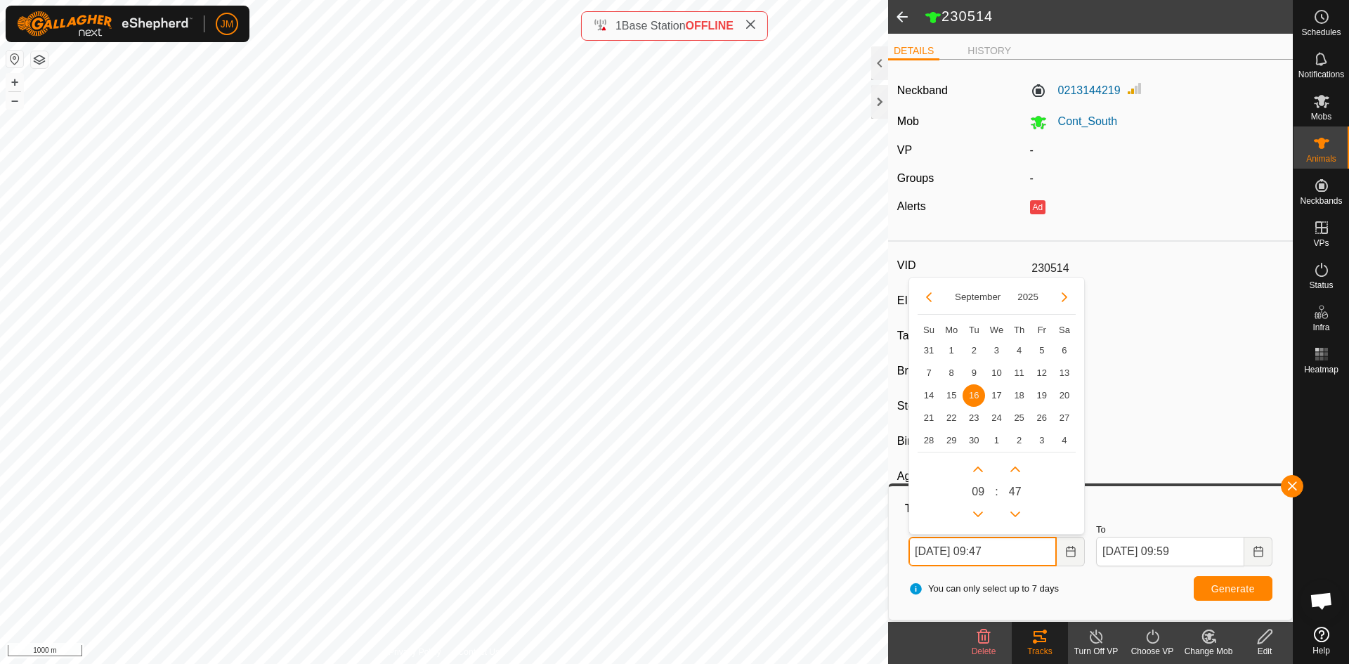
click at [989, 513] on p-button "Previous Hour" at bounding box center [978, 514] width 22 height 22
type input "[DATE] 08:47"
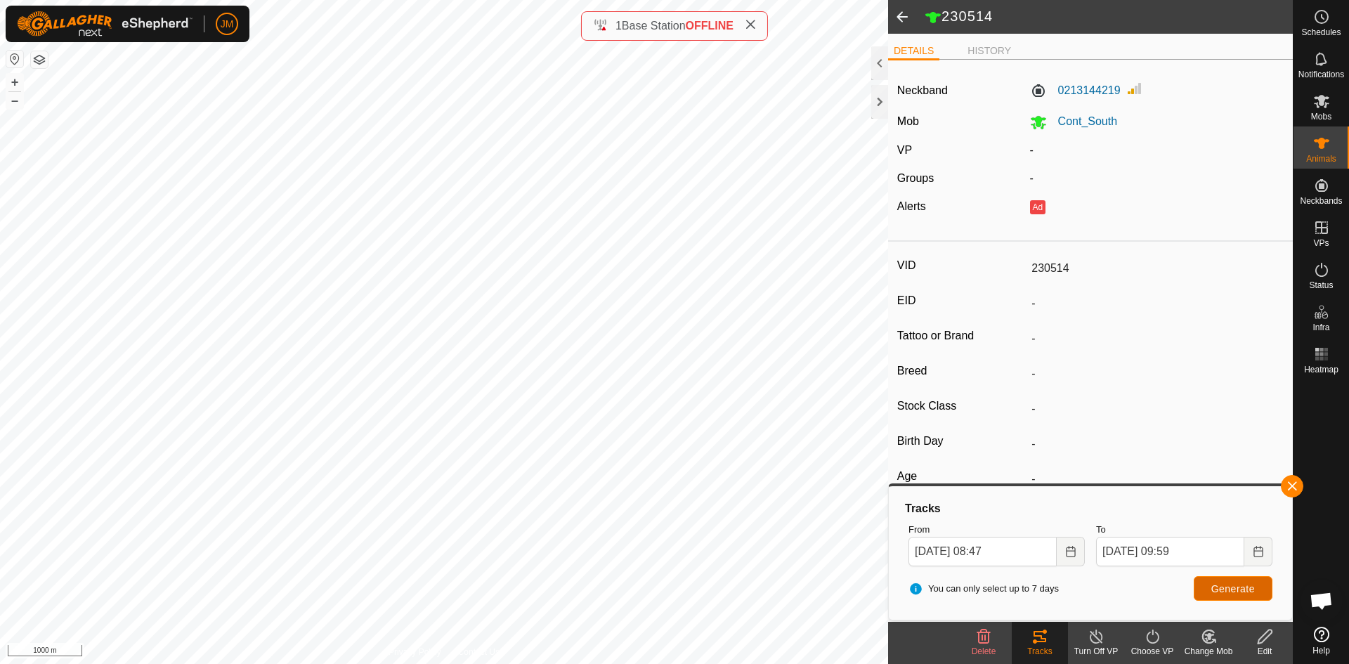
click at [1198, 587] on button "Generate" at bounding box center [1233, 588] width 79 height 25
type input "230076"
type input "-"
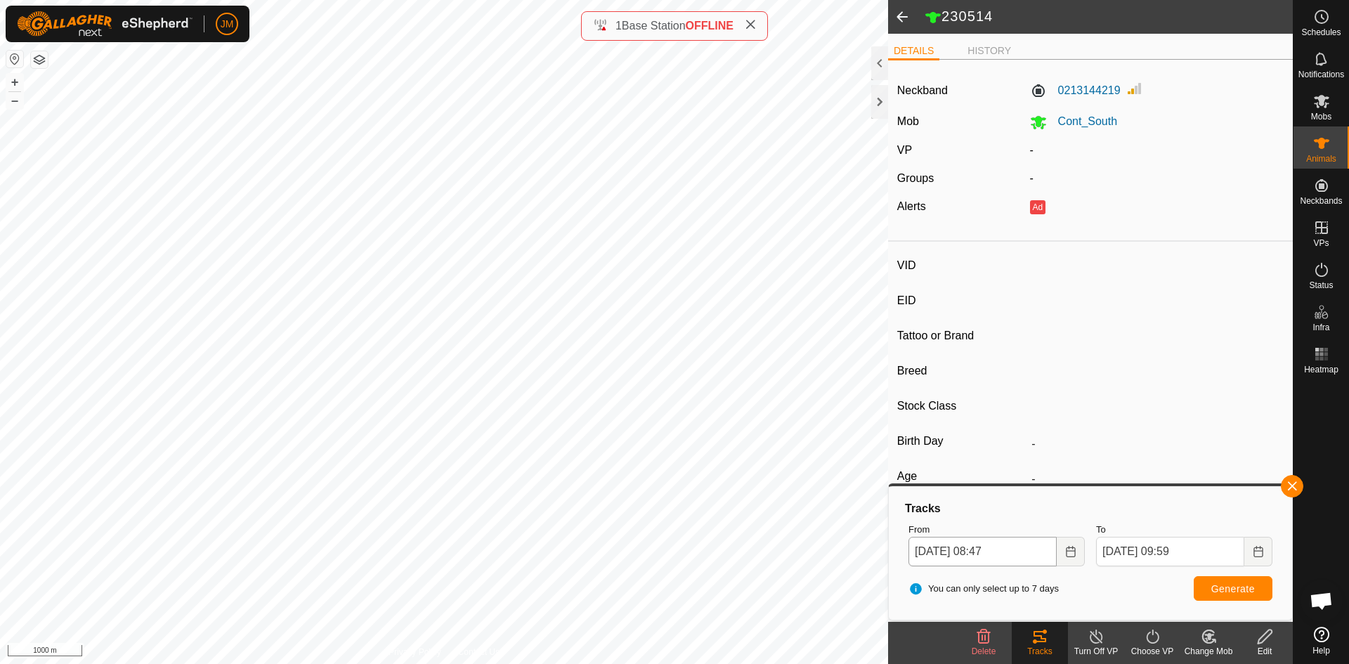
type input "-"
click at [1227, 597] on button "Generate" at bounding box center [1233, 588] width 79 height 25
click at [15, 85] on button "+" at bounding box center [14, 82] width 17 height 17
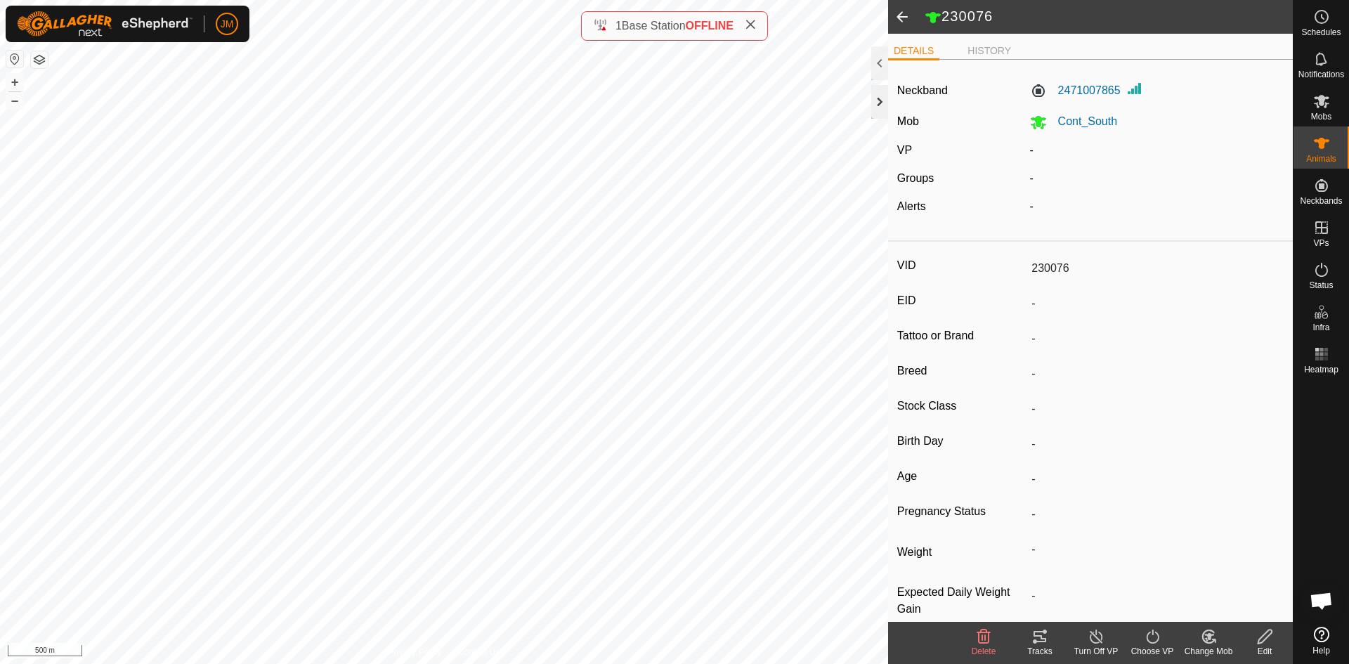
click at [877, 108] on div at bounding box center [879, 102] width 17 height 34
